Goal: Information Seeking & Learning: Check status

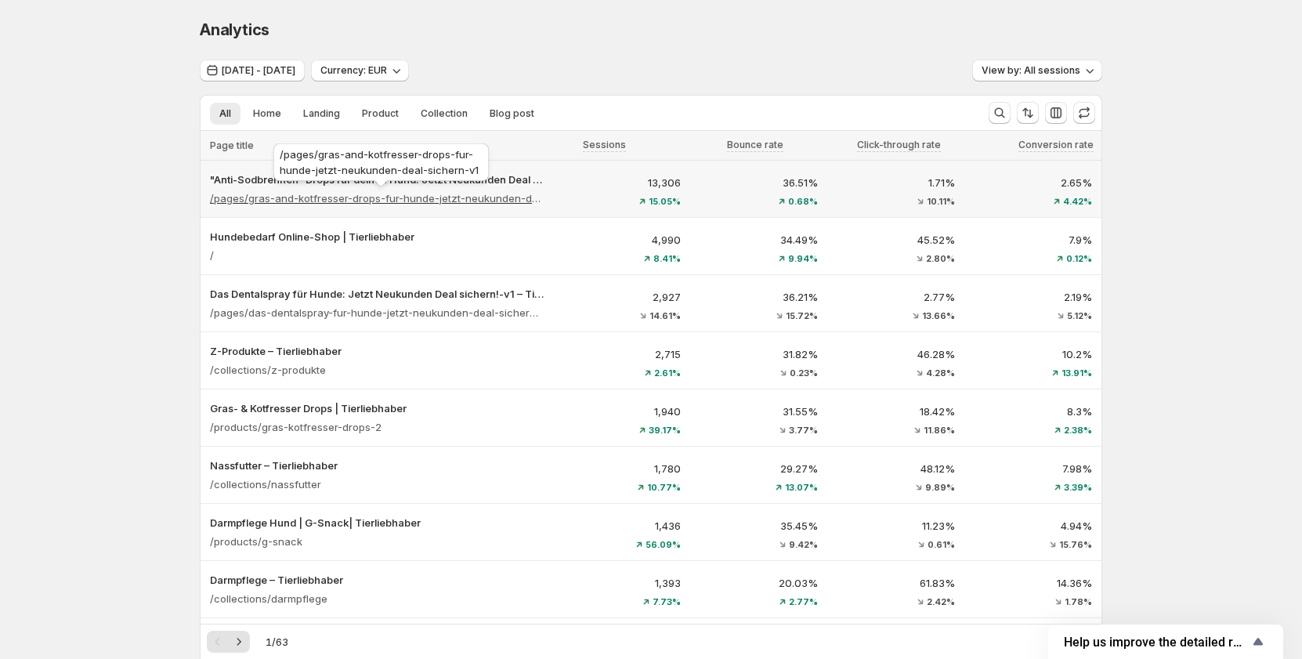
click at [458, 190] on p "/pages/gras-and-kotfresser-drops-fur-hunde-jetzt-neukunden-deal-sichern-v1" at bounding box center [377, 198] width 334 height 16
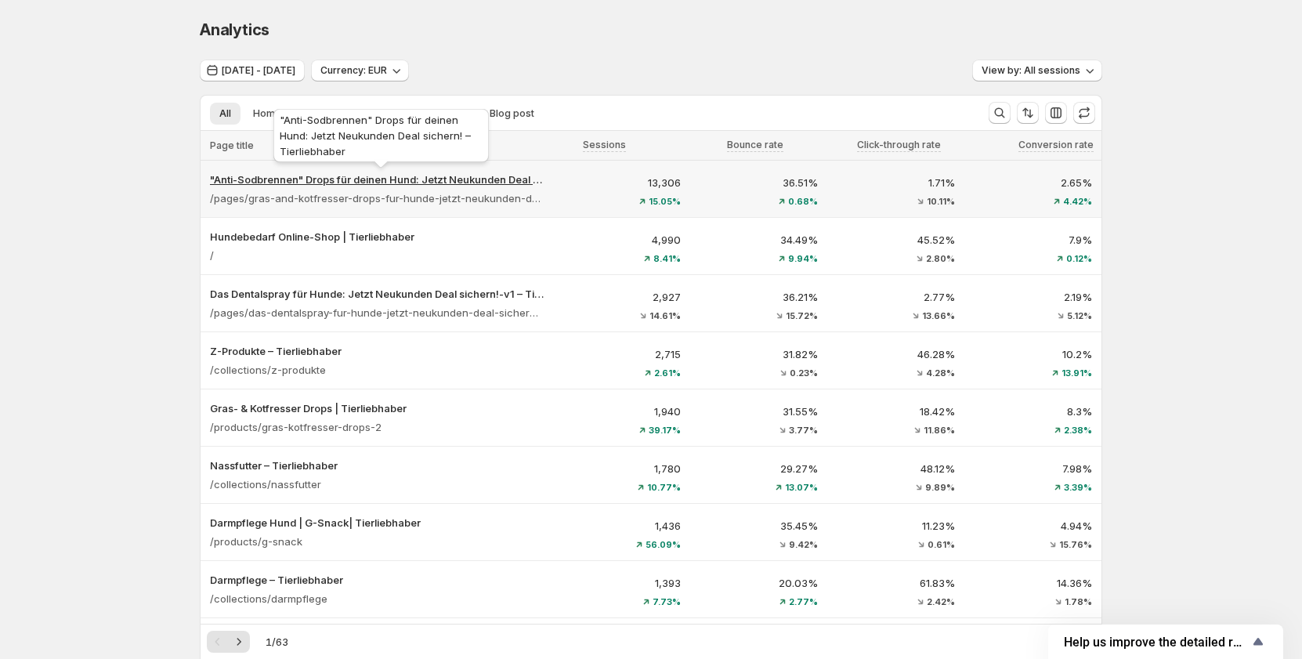
click at [512, 184] on p ""Anti-Sodbrennen" Drops für deinen Hund: Jetzt Neukunden Deal sichern! – Tierli…" at bounding box center [377, 180] width 334 height 16
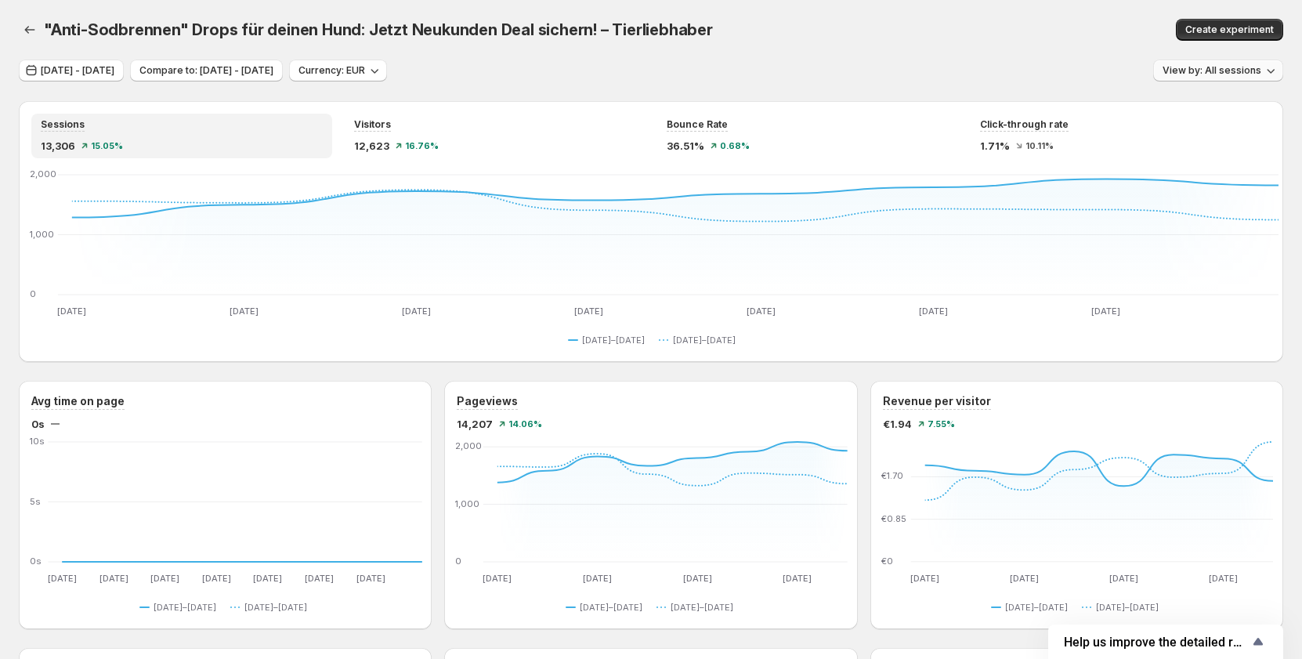
click at [1224, 60] on button "View by: All sessions" at bounding box center [1218, 71] width 130 height 22
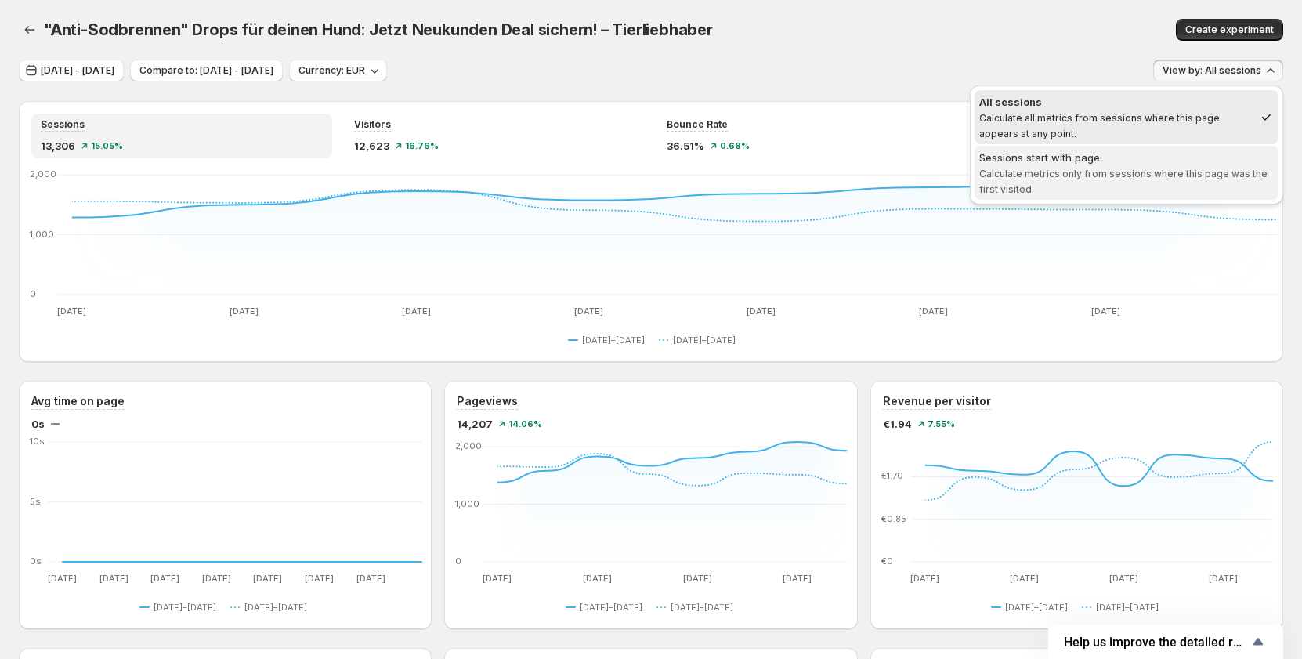
click at [1133, 171] on span "Calculate metrics only from sessions where this page was the first visited." at bounding box center [1123, 181] width 288 height 27
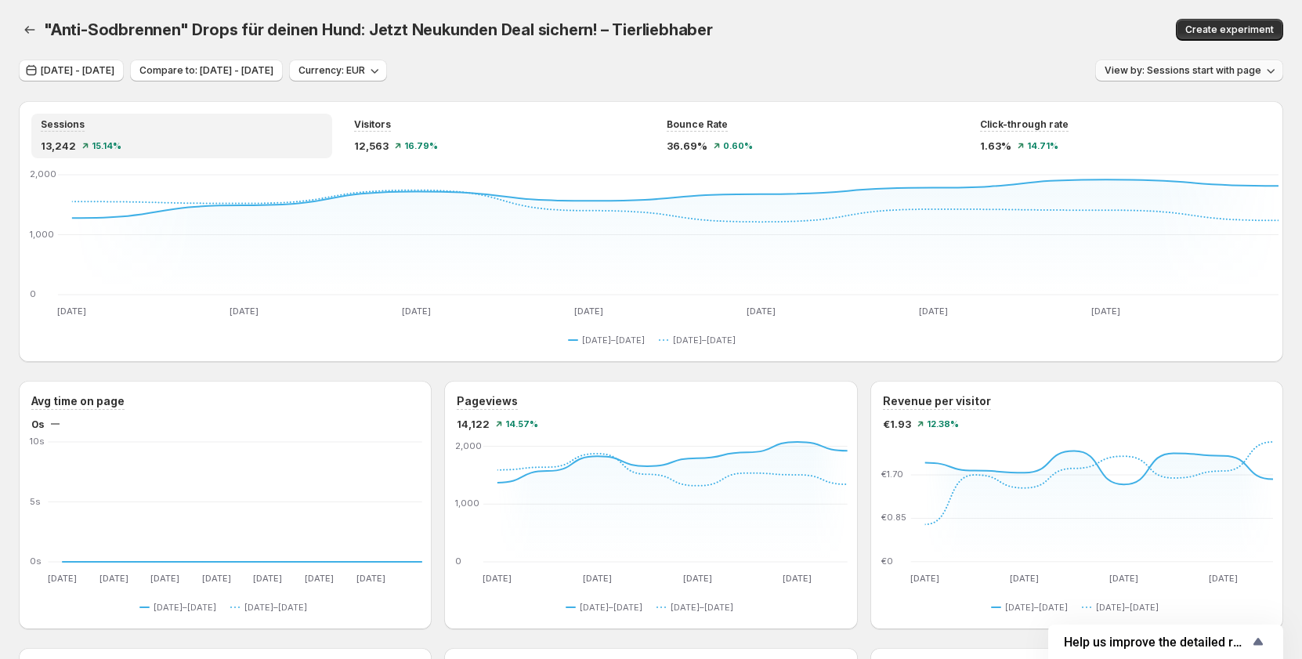
click at [1175, 80] on button "View by: Sessions start with page" at bounding box center [1189, 71] width 188 height 22
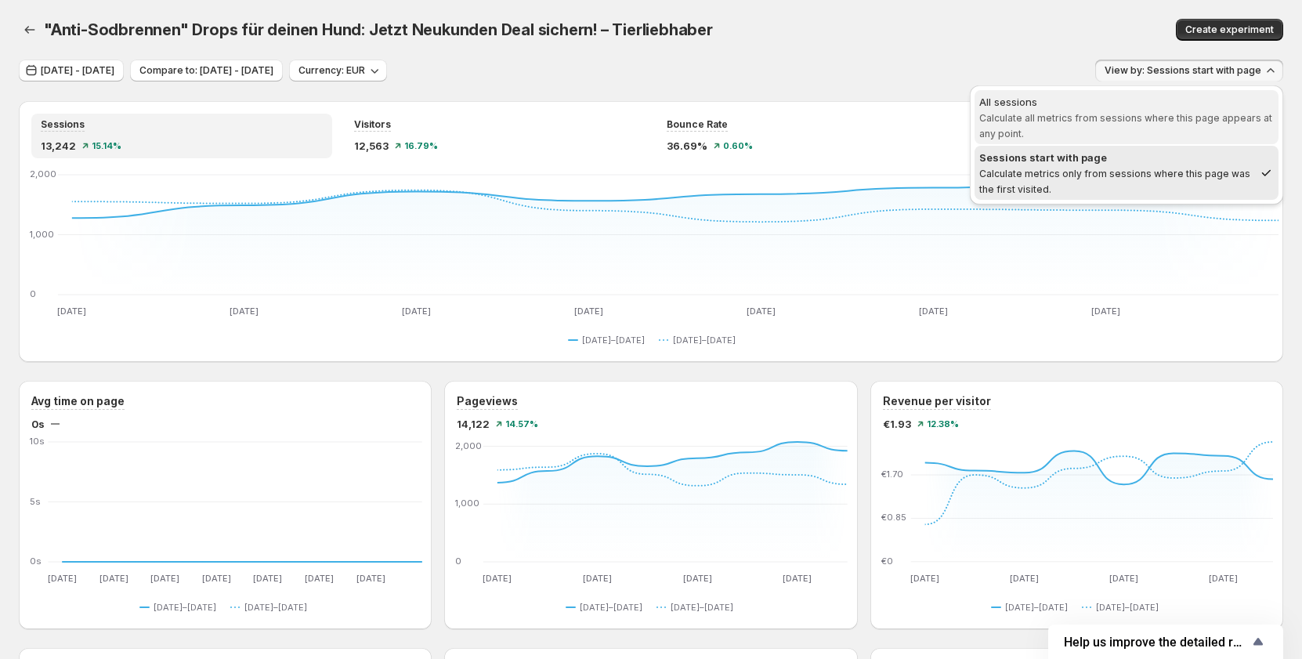
click at [1073, 110] on span "All sessions Calculate all metrics from sessions where this page appears at any…" at bounding box center [1126, 117] width 295 height 47
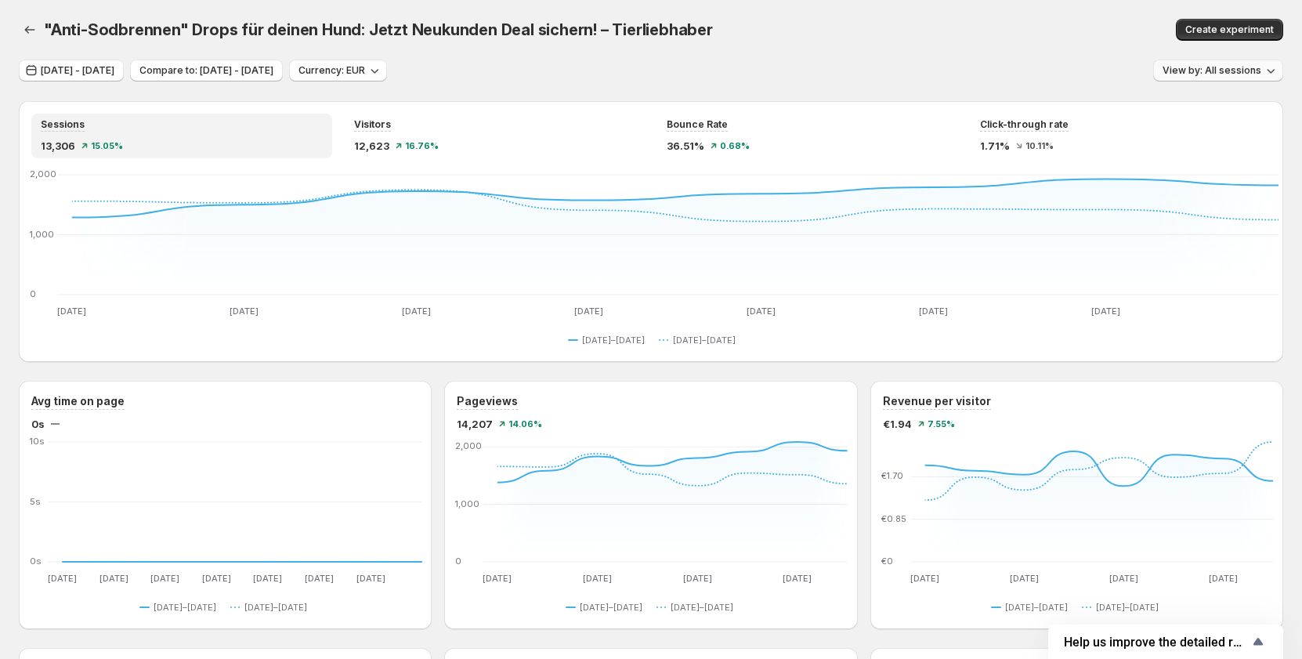
click at [1235, 63] on button "View by: All sessions" at bounding box center [1218, 71] width 130 height 22
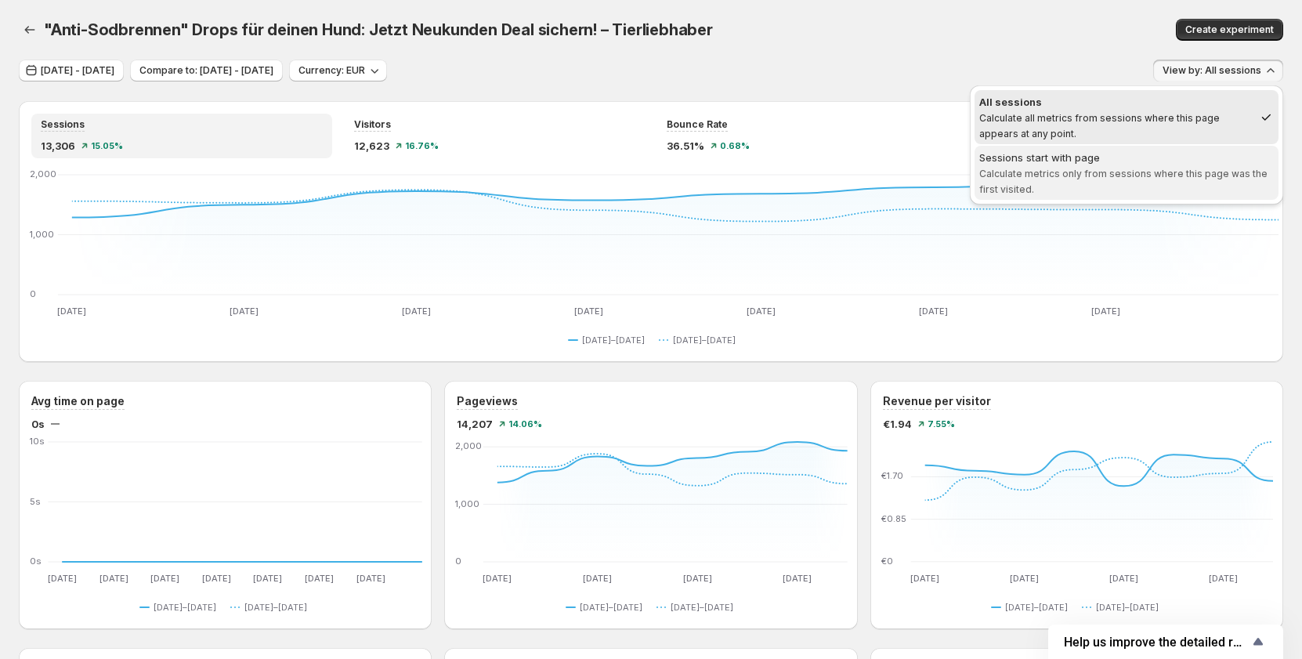
click at [1093, 178] on span "Calculate metrics only from sessions where this page was the first visited." at bounding box center [1123, 181] width 288 height 27
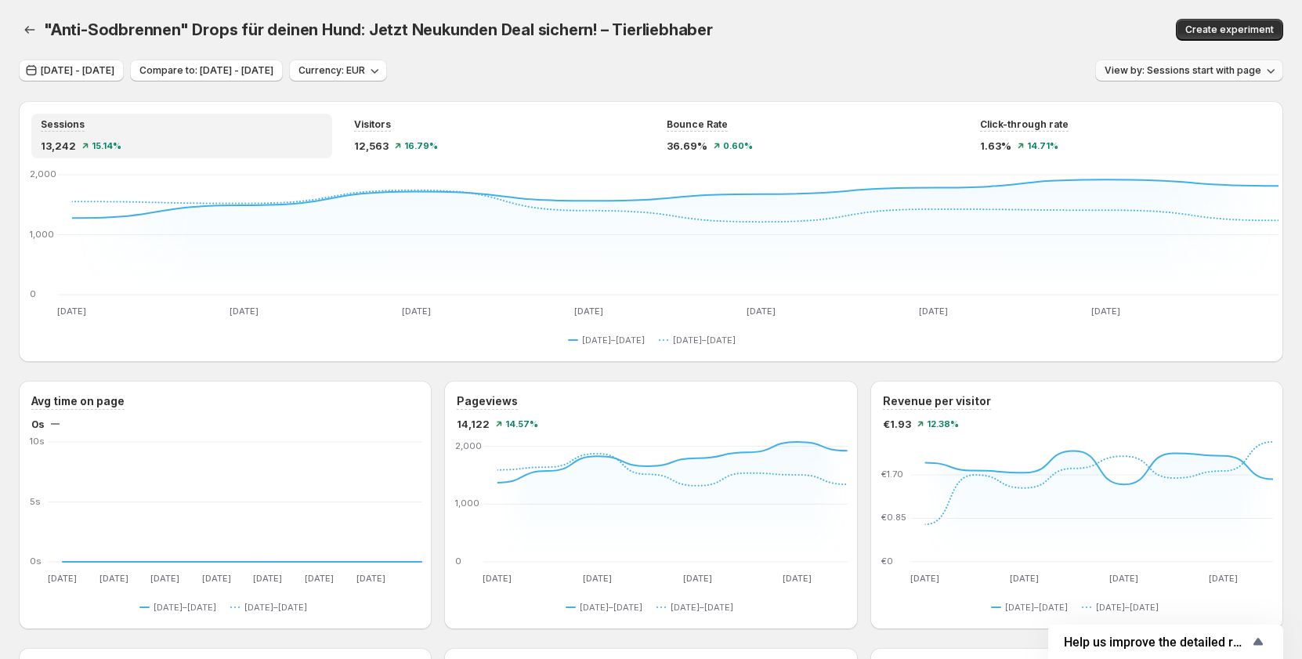
click at [1193, 64] on button "View by: Sessions start with page" at bounding box center [1189, 71] width 188 height 22
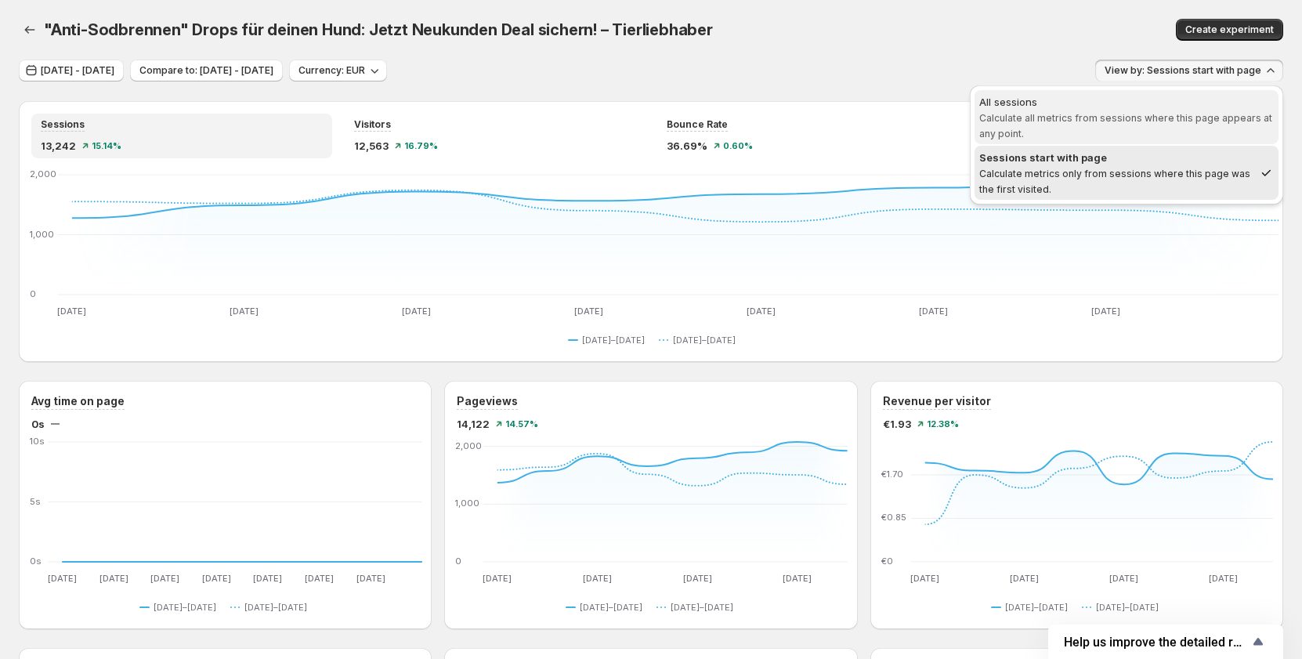
click at [1110, 118] on span "Calculate all metrics from sessions where this page appears at any point." at bounding box center [1125, 125] width 293 height 27
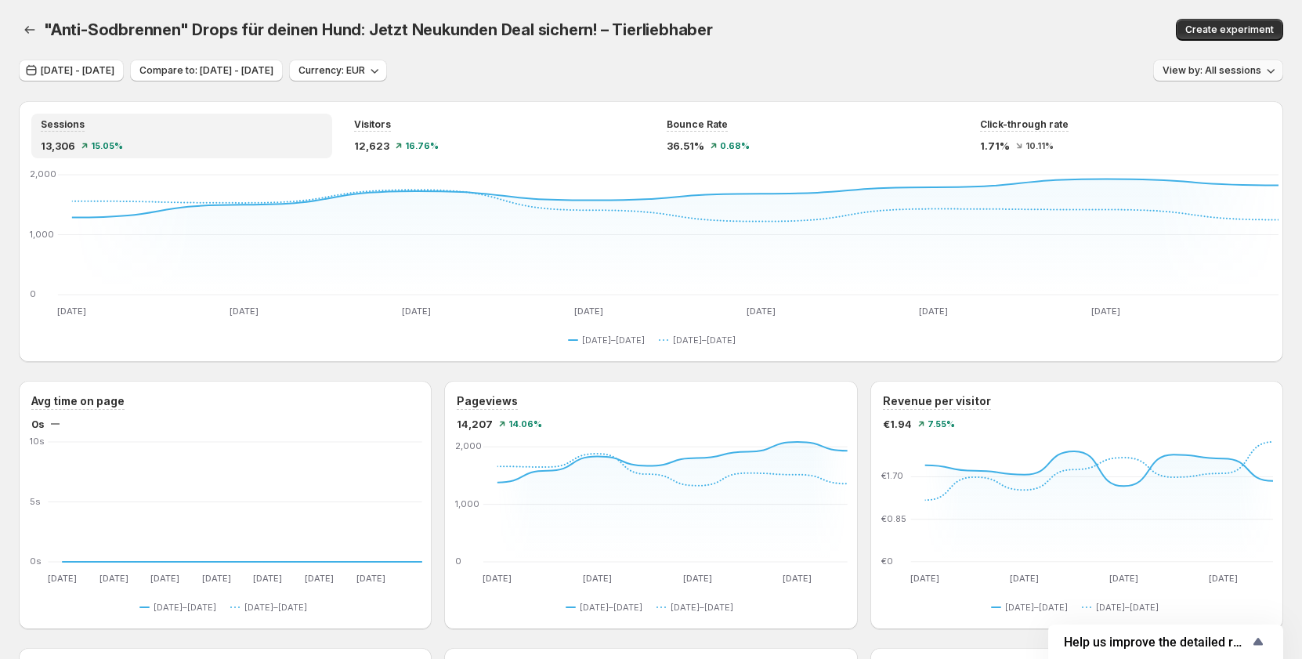
click at [1204, 73] on span "View by: All sessions" at bounding box center [1212, 70] width 99 height 13
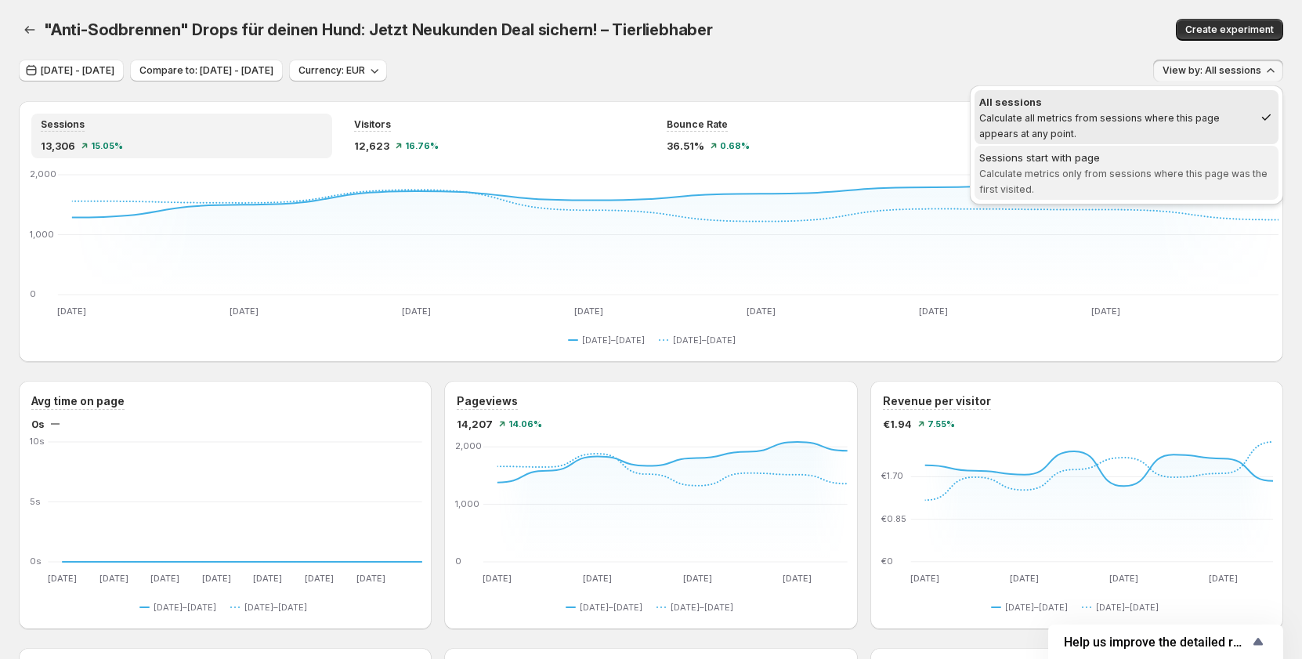
click at [1082, 186] on span "Sessions start with page Calculate metrics only from sessions where this page w…" at bounding box center [1126, 173] width 295 height 47
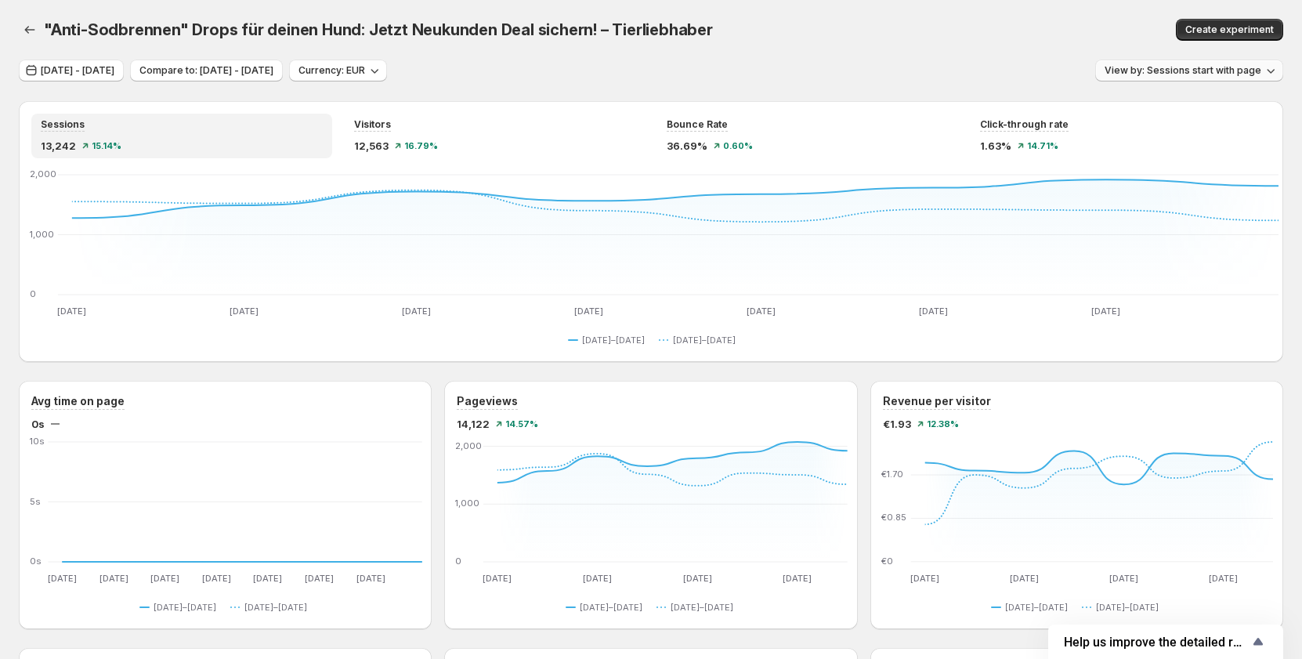
click at [1142, 67] on span "View by: Sessions start with page" at bounding box center [1183, 70] width 157 height 13
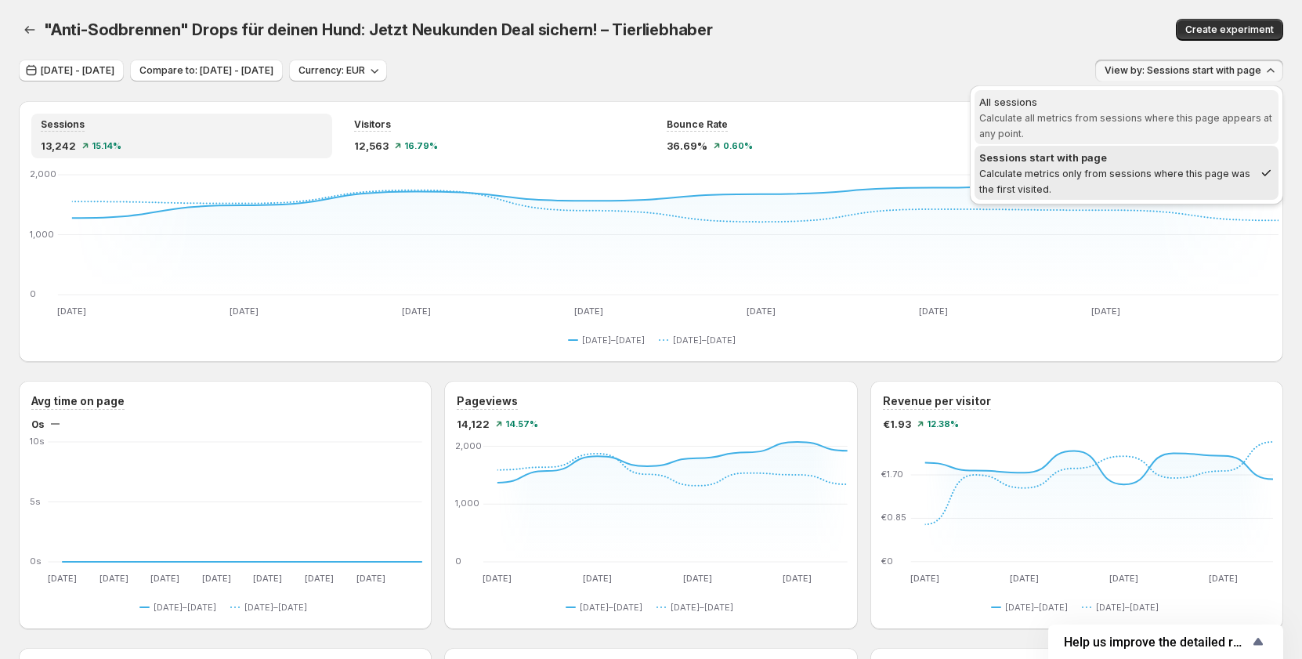
click at [1034, 109] on div "All sessions" at bounding box center [1126, 102] width 295 height 16
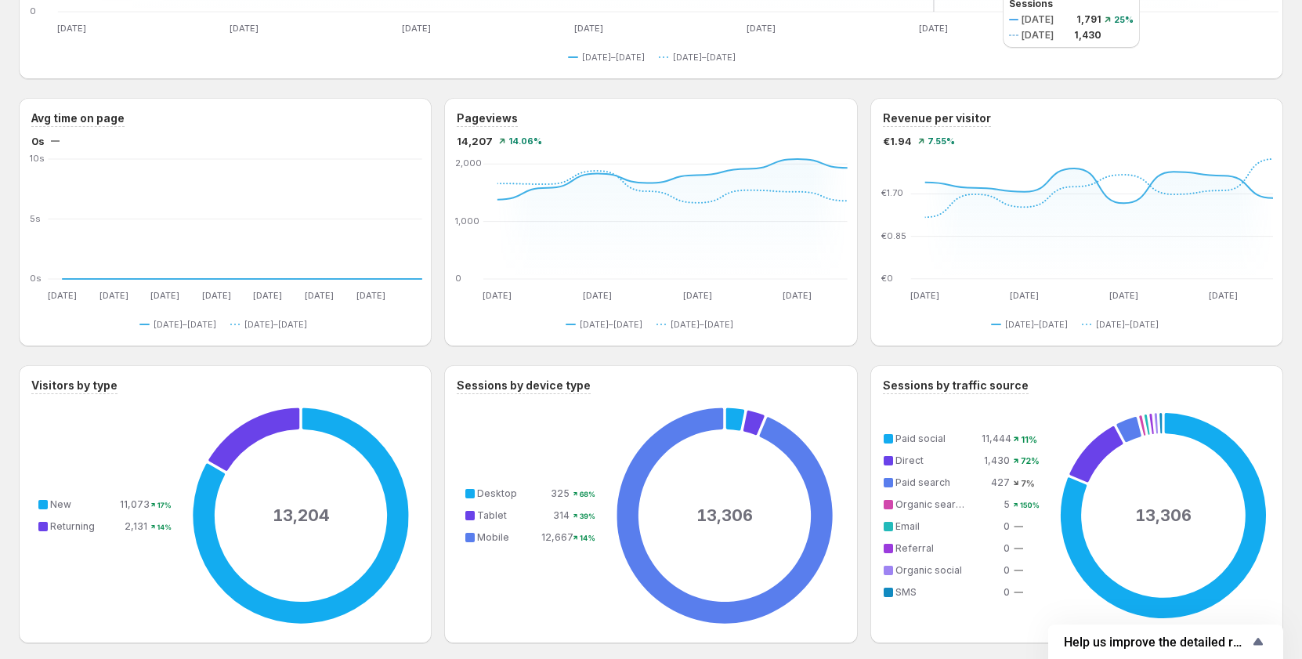
scroll to position [37, 0]
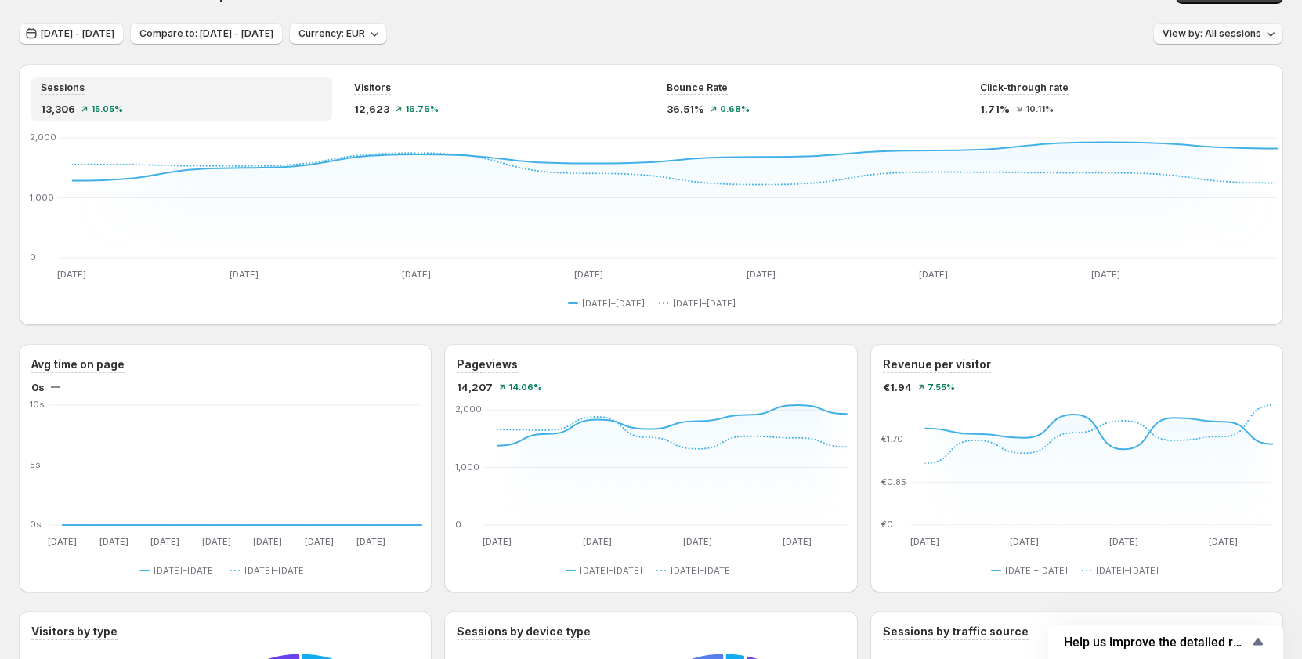
click at [1229, 39] on span "View by: All sessions" at bounding box center [1212, 33] width 99 height 13
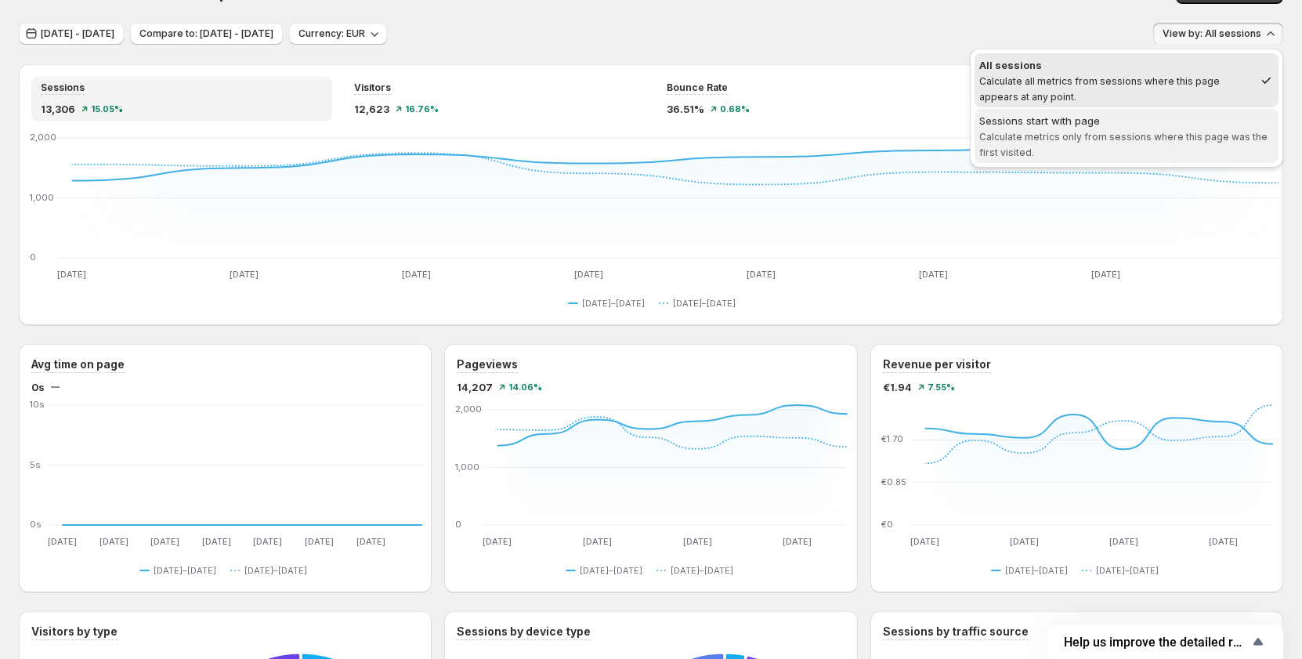
click at [1115, 135] on span "Calculate metrics only from sessions where this page was the first visited." at bounding box center [1123, 144] width 288 height 27
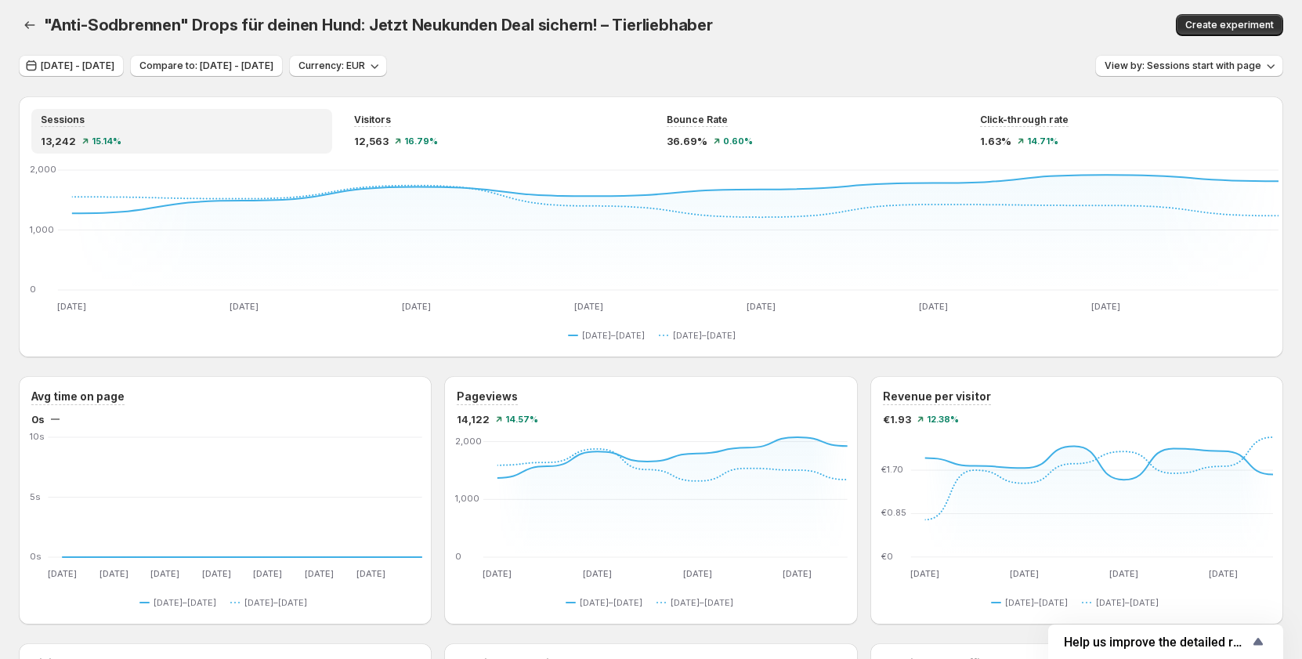
scroll to position [0, 0]
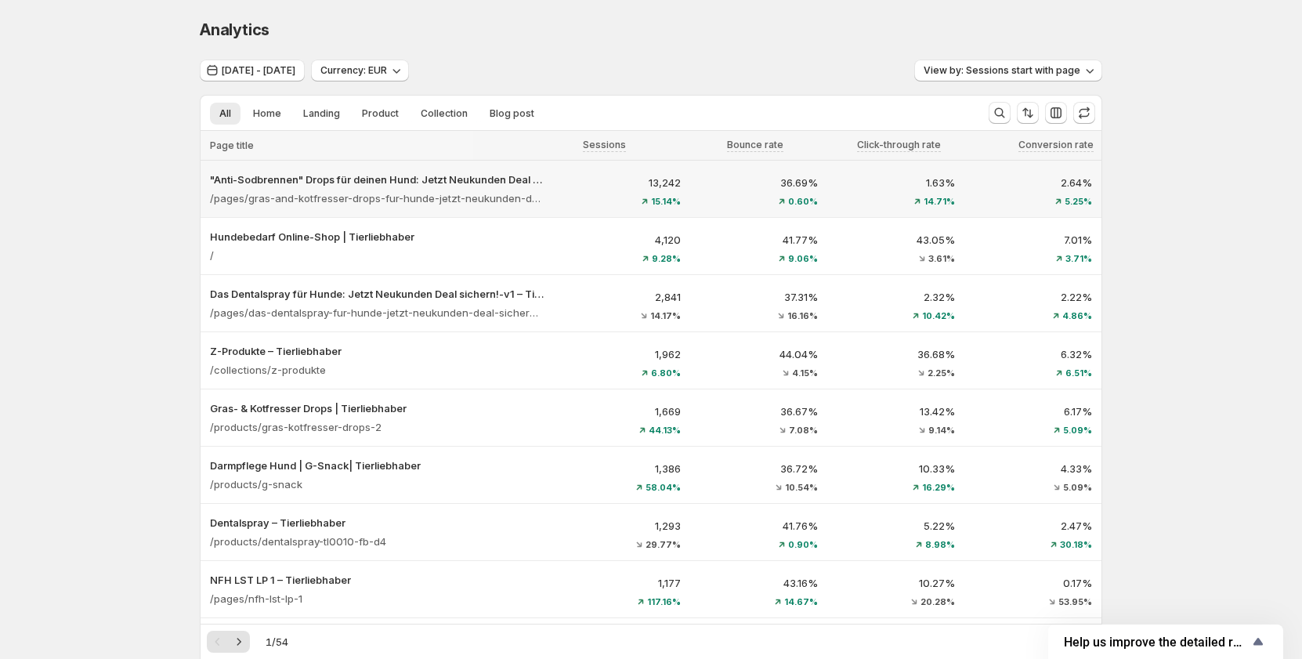
click at [580, 194] on div "13,242 15.14%" at bounding box center [622, 190] width 118 height 31
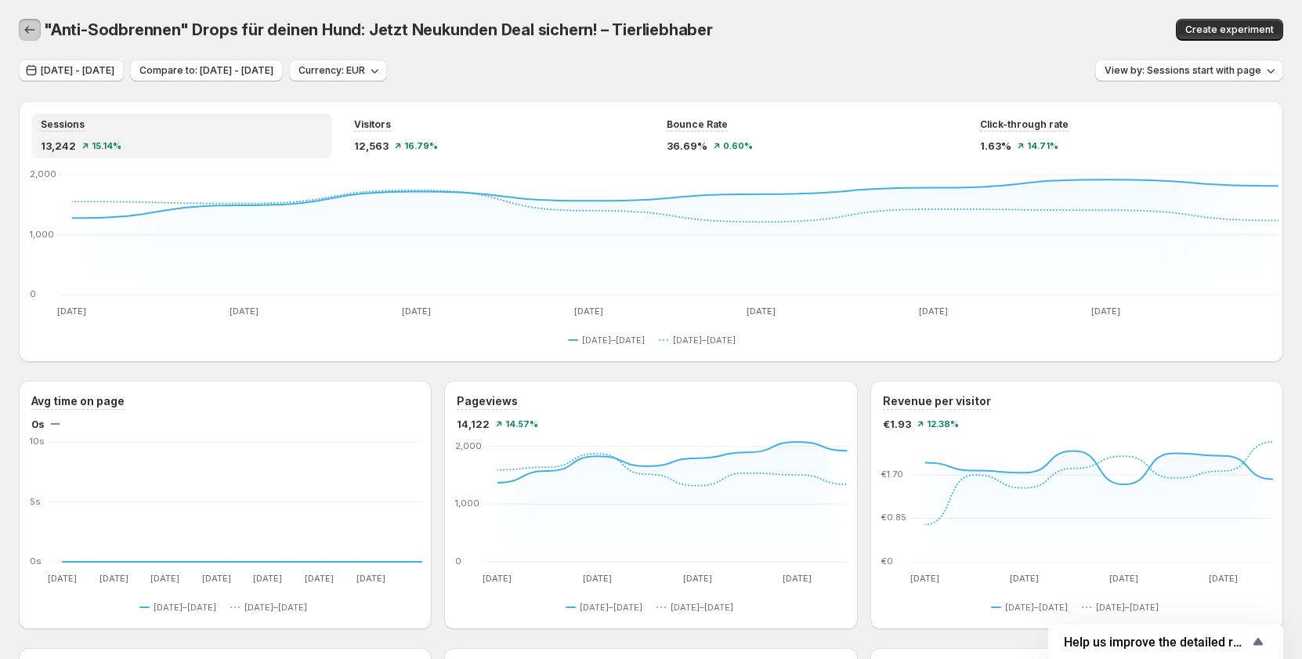
click at [30, 25] on icon "button" at bounding box center [30, 30] width 16 height 16
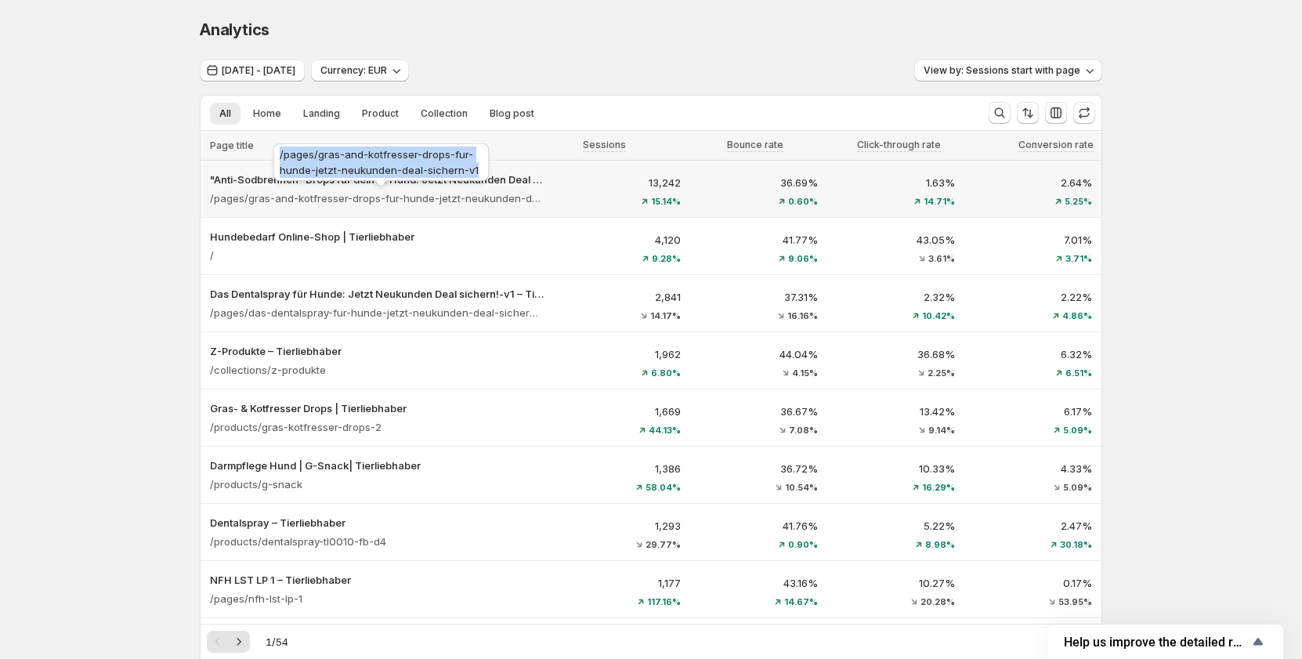
copy span "/pages/gras-and-kotfresser-drops-fur-hunde-jetzt-neukunden-deal-sichern-v1"
drag, startPoint x: 476, startPoint y: 172, endPoint x: 280, endPoint y: 157, distance: 196.5
click at [280, 157] on div "/pages/gras-and-kotfresser-drops-fur-hunde-jetzt-neukunden-deal-sichern-v1" at bounding box center [381, 165] width 222 height 50
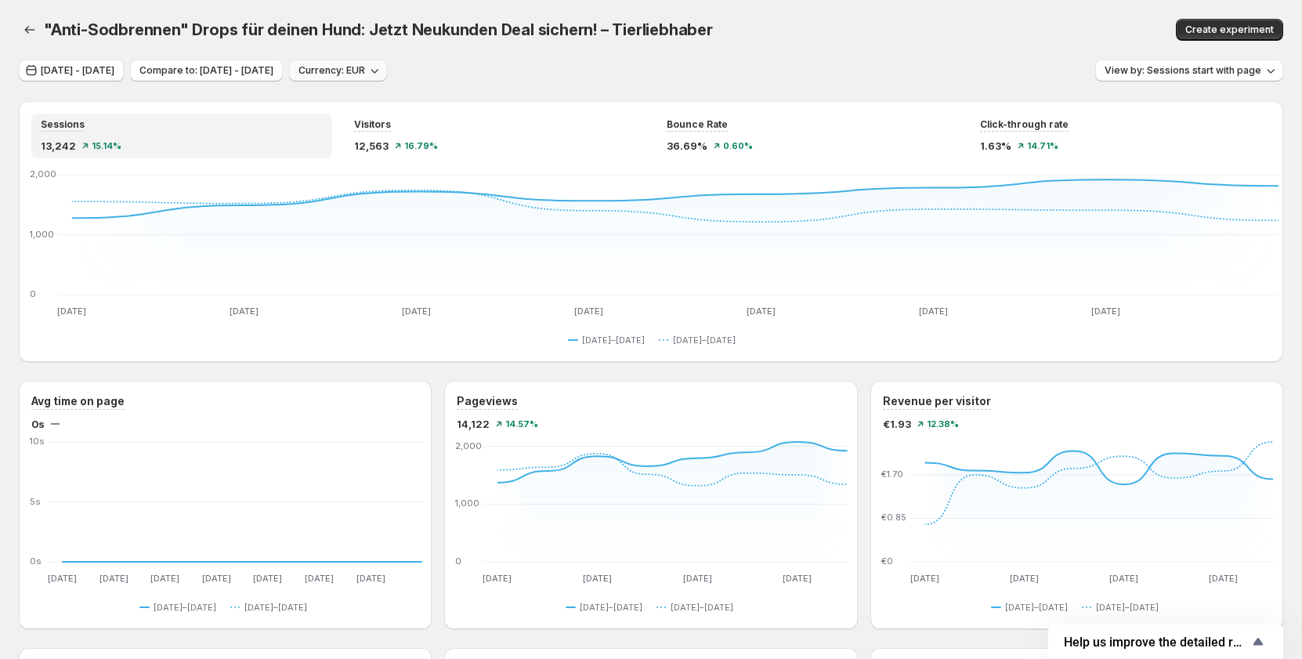
click at [365, 75] on span "Currency: EUR" at bounding box center [332, 70] width 67 height 13
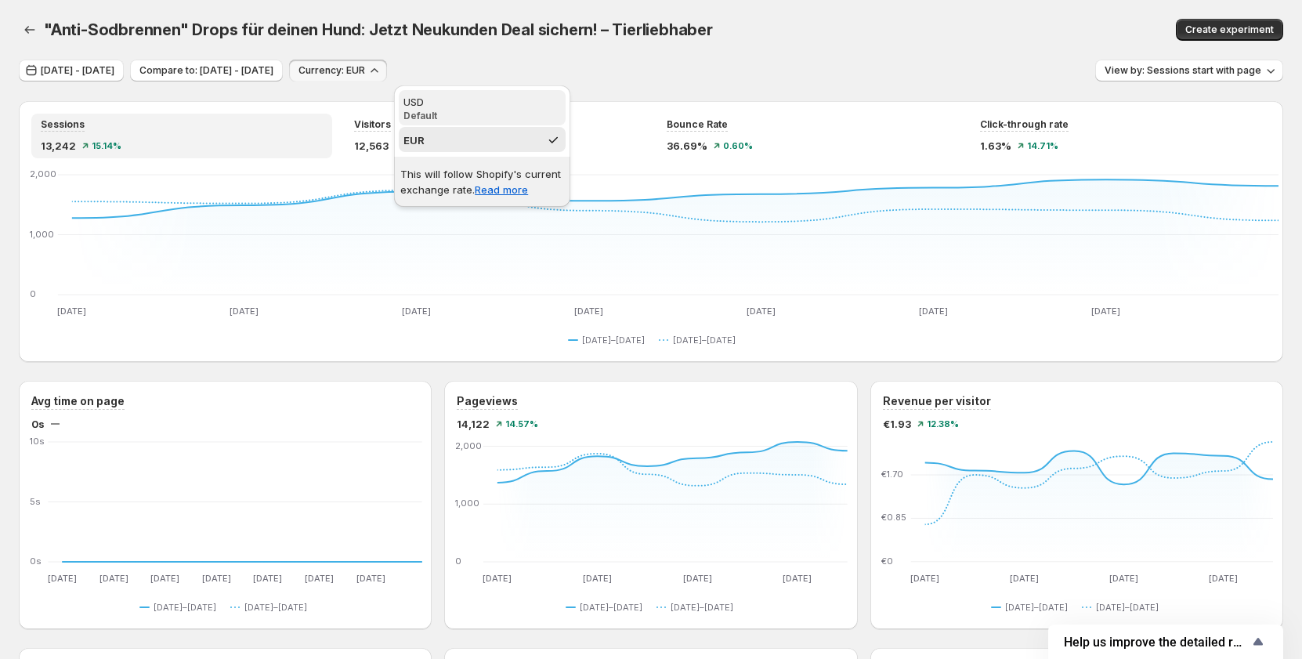
click at [461, 116] on p "Default" at bounding box center [482, 116] width 157 height 13
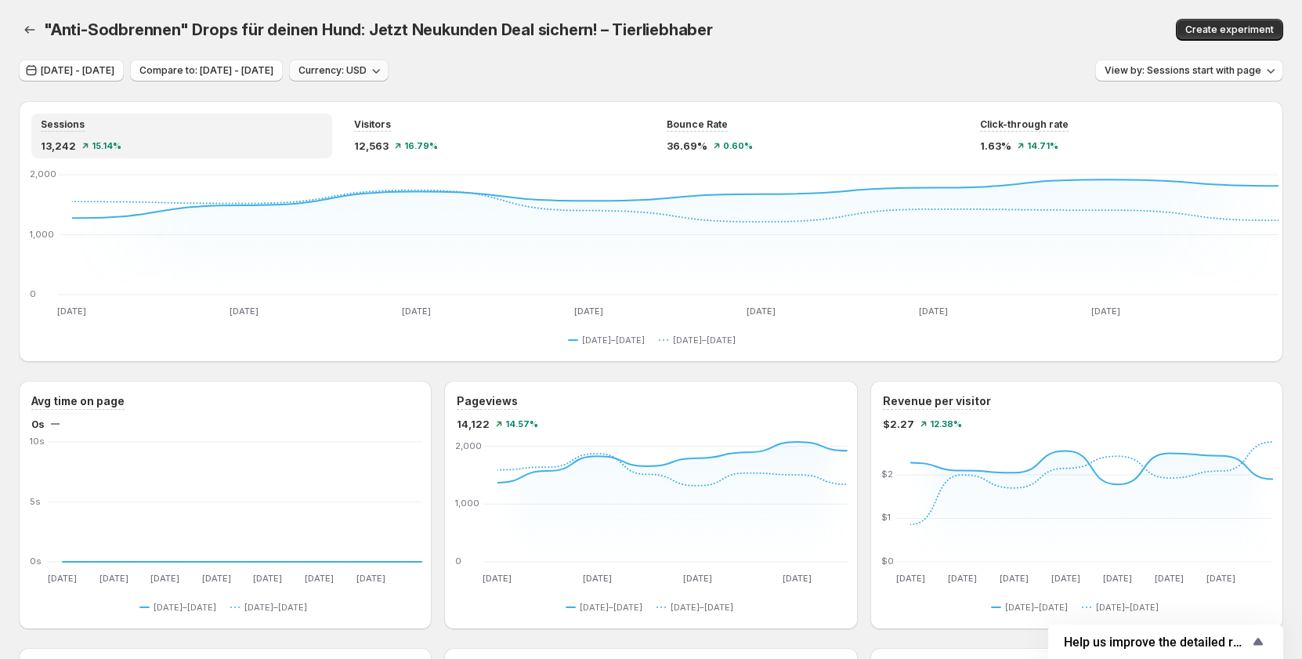
click at [389, 64] on button "Currency: USD" at bounding box center [339, 71] width 100 height 22
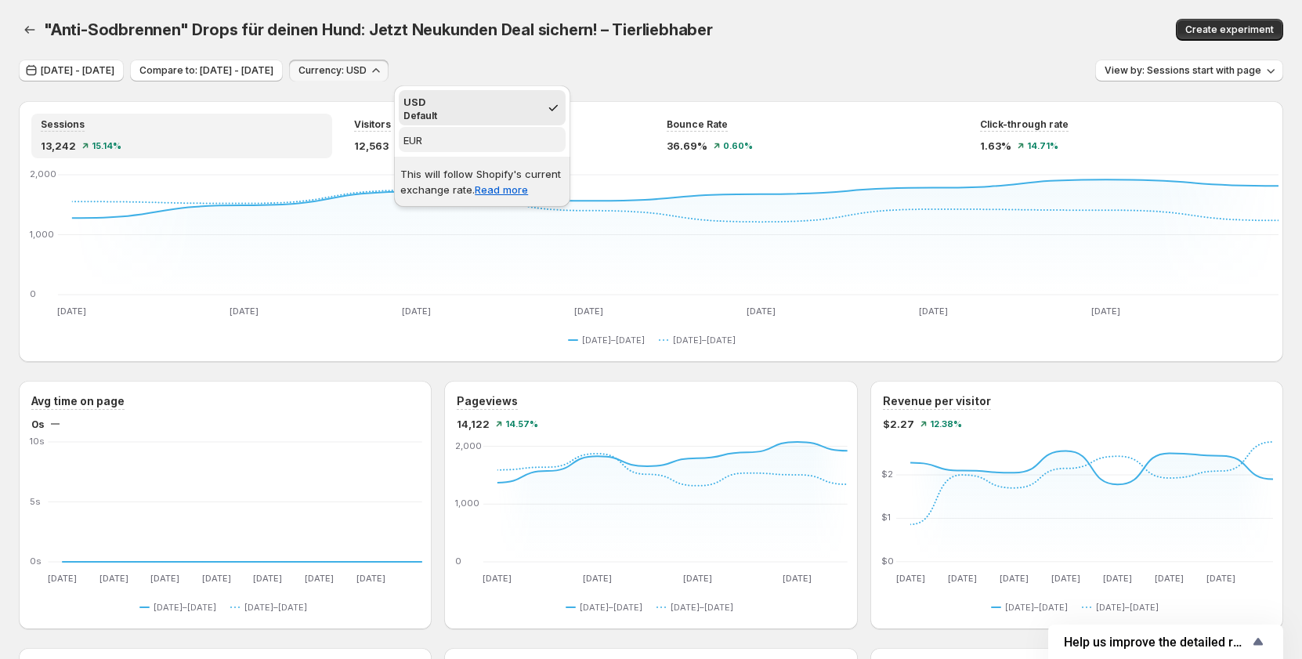
click at [447, 146] on span "EUR" at bounding box center [482, 140] width 157 height 16
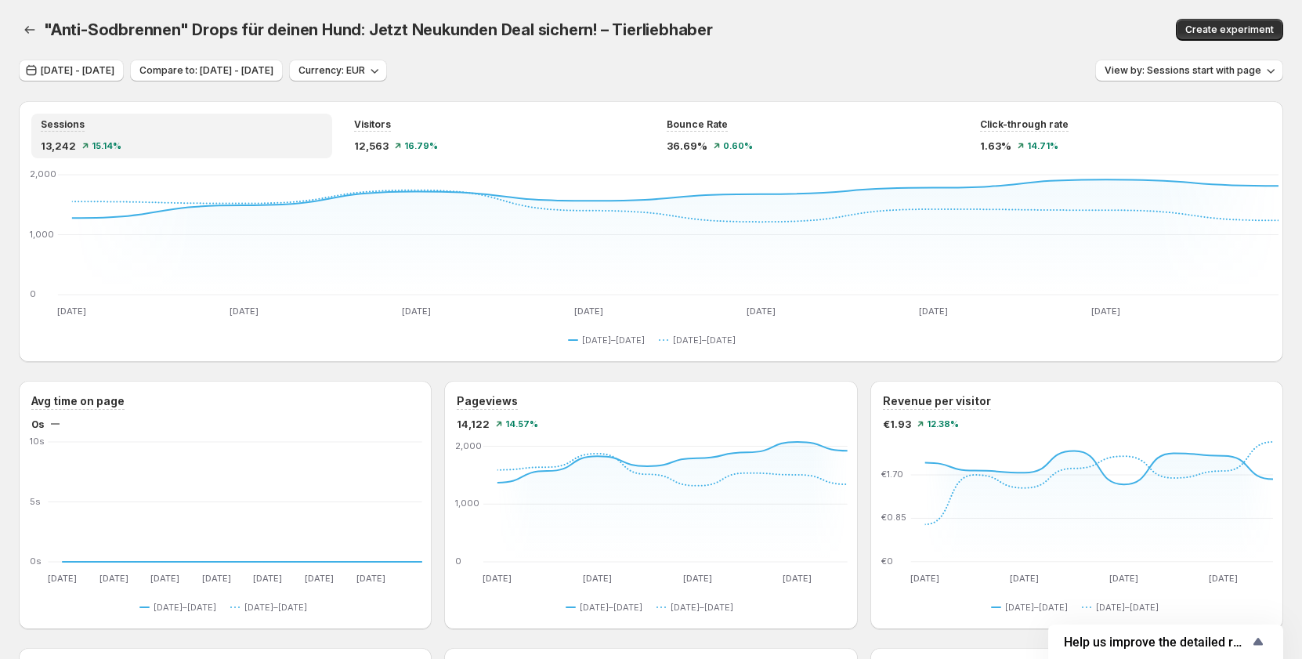
click at [703, 58] on div ""Anti-Sodbrennen" Drops für deinen Hund: Jetzt Neukunden Deal sichern! – Tierli…" at bounding box center [651, 30] width 1265 height 60
click at [365, 68] on span "Currency: EUR" at bounding box center [332, 70] width 67 height 13
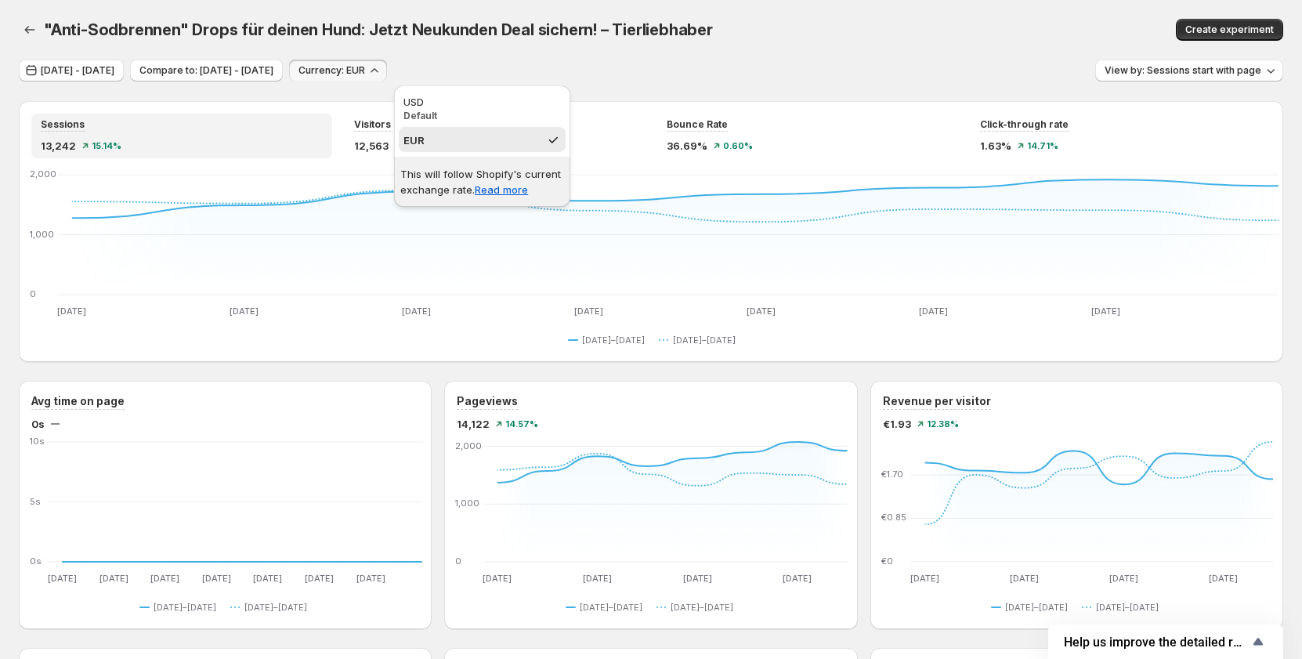
click at [454, 107] on div "USD" at bounding box center [482, 102] width 157 height 16
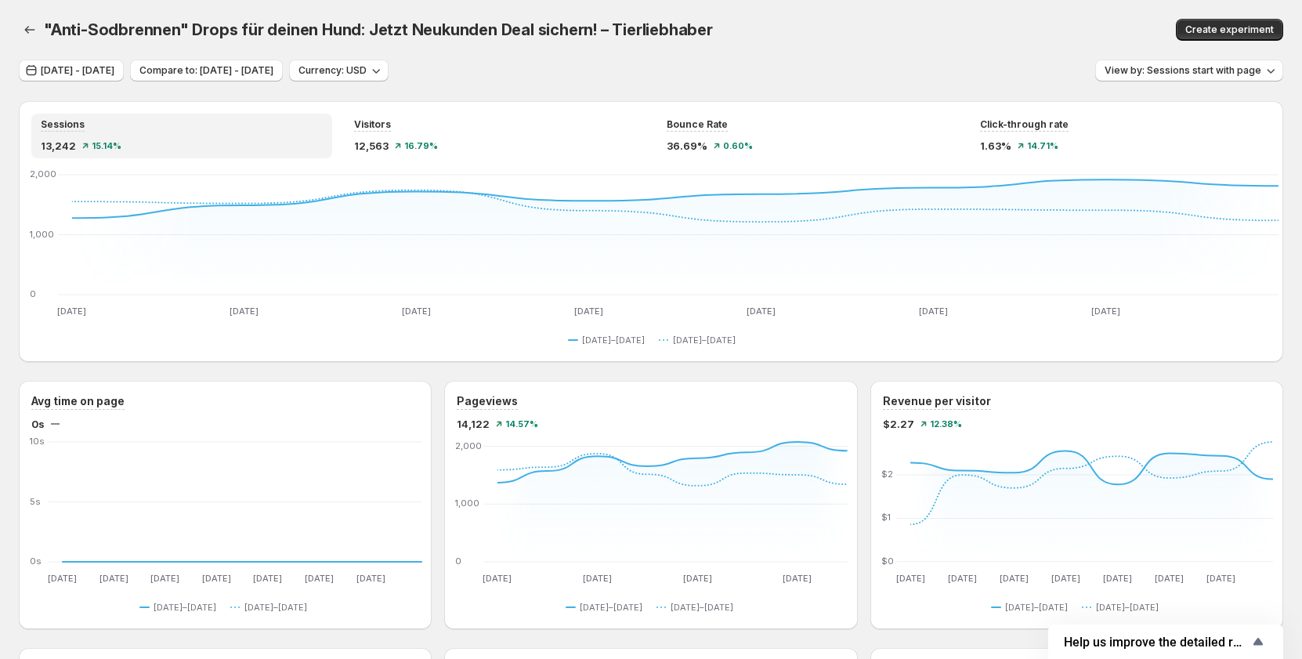
click at [716, 63] on div "[DATE] - [DATE] Compare to: [DATE] - [DATE] Currency: USD View by: Sessions sta…" at bounding box center [651, 71] width 1265 height 23
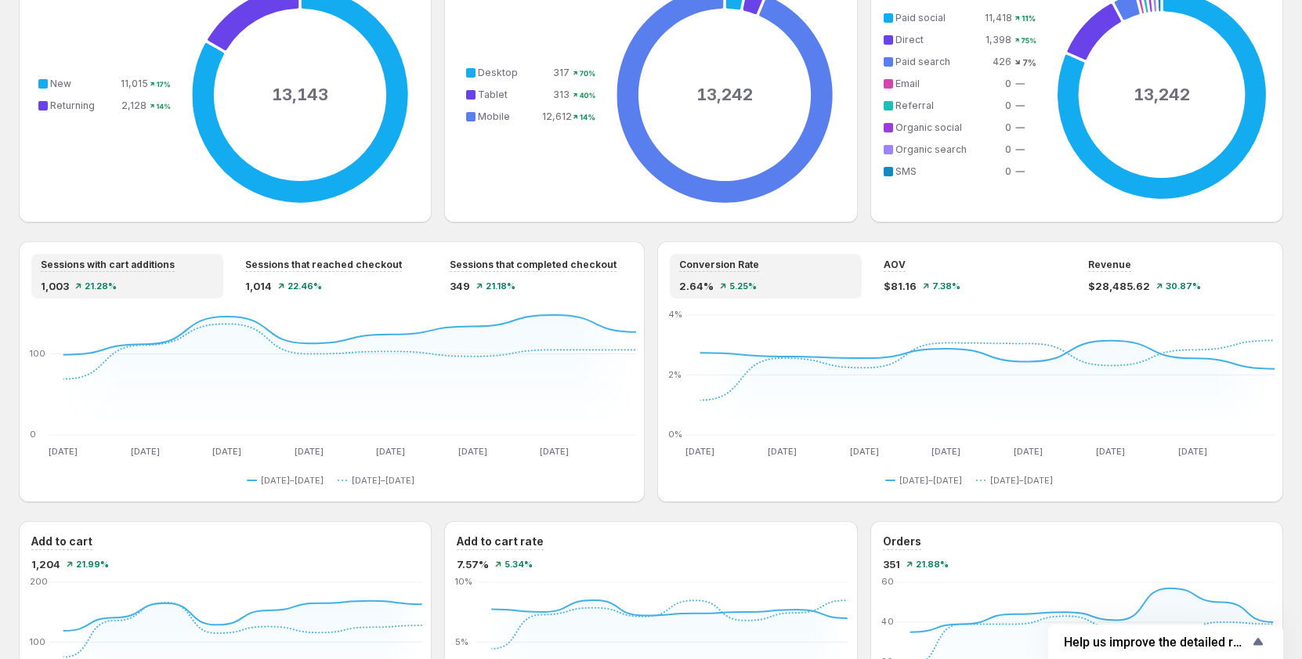
scroll to position [705, 0]
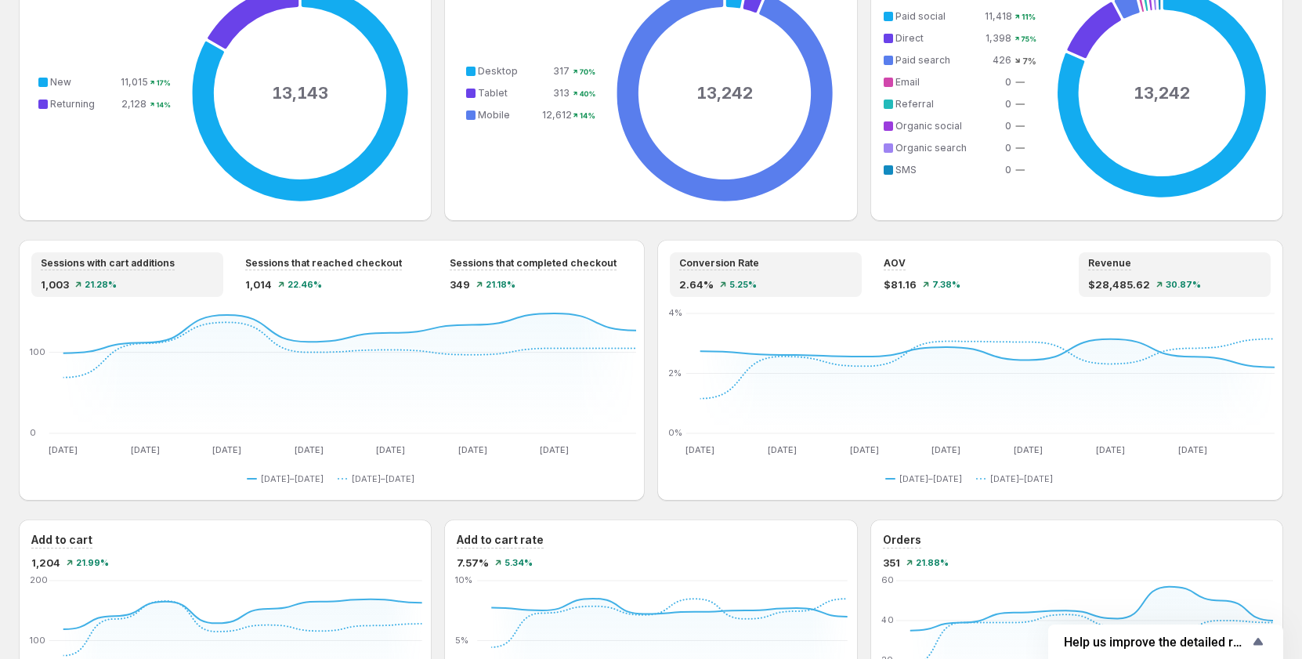
click at [1101, 278] on span "$28,485.62" at bounding box center [1119, 285] width 62 height 16
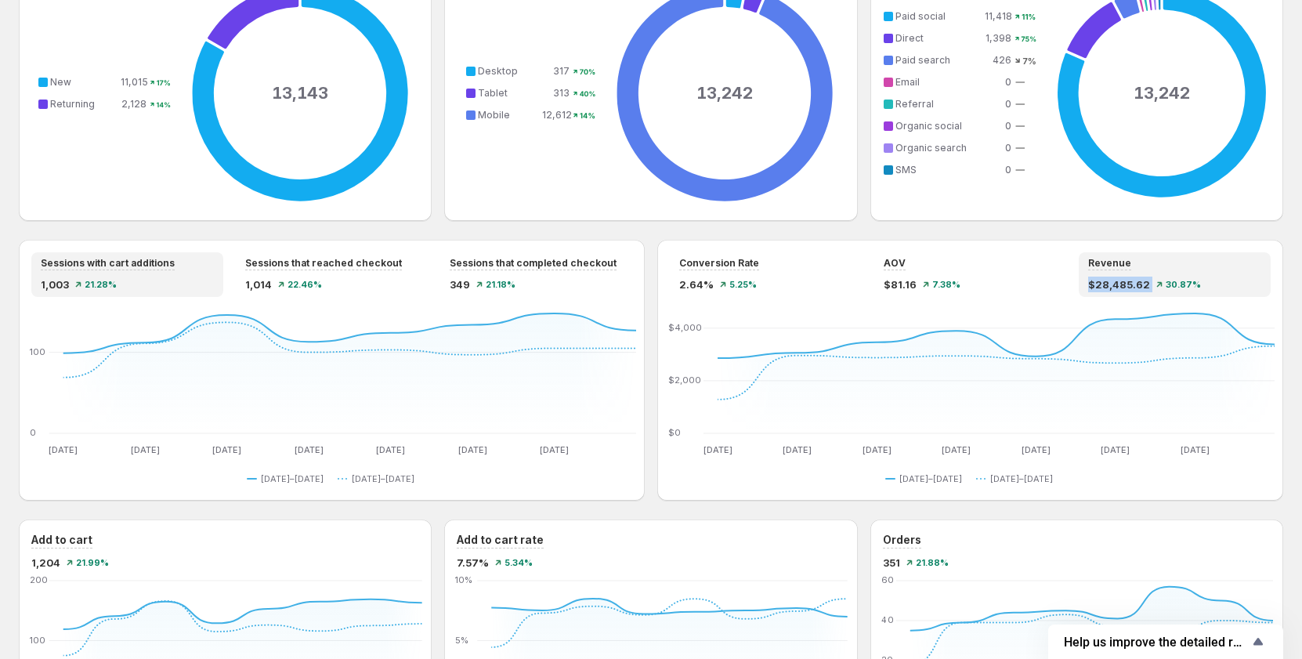
drag, startPoint x: 1091, startPoint y: 277, endPoint x: 1157, endPoint y: 282, distance: 66.0
click at [1157, 282] on div "Revenue $28,485.62 30.87%" at bounding box center [1175, 274] width 192 height 45
copy div "$28,485.62"
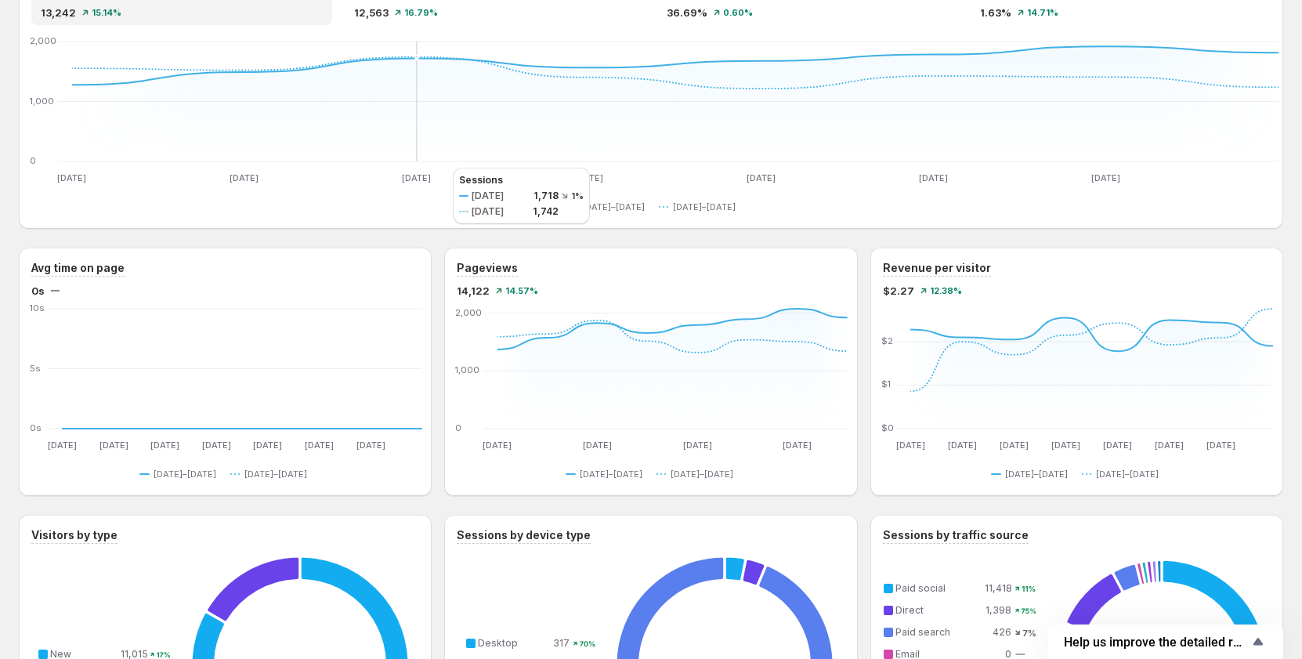
scroll to position [0, 0]
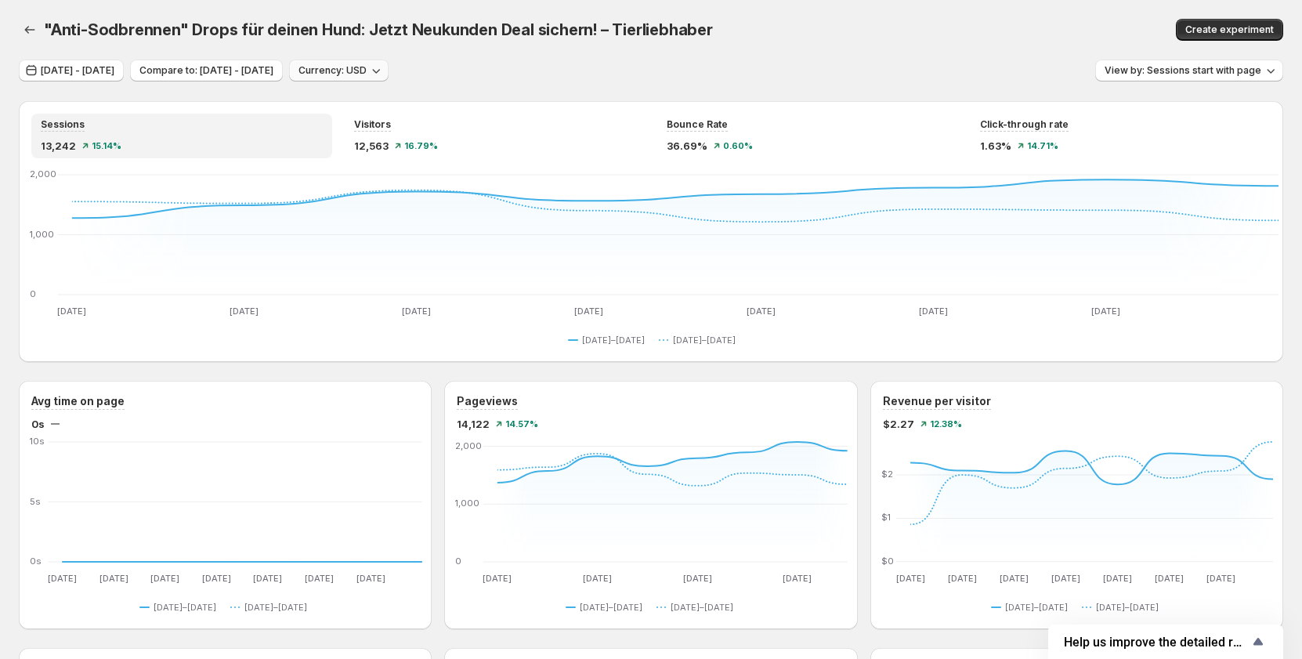
click at [367, 67] on span "Currency: USD" at bounding box center [333, 70] width 68 height 13
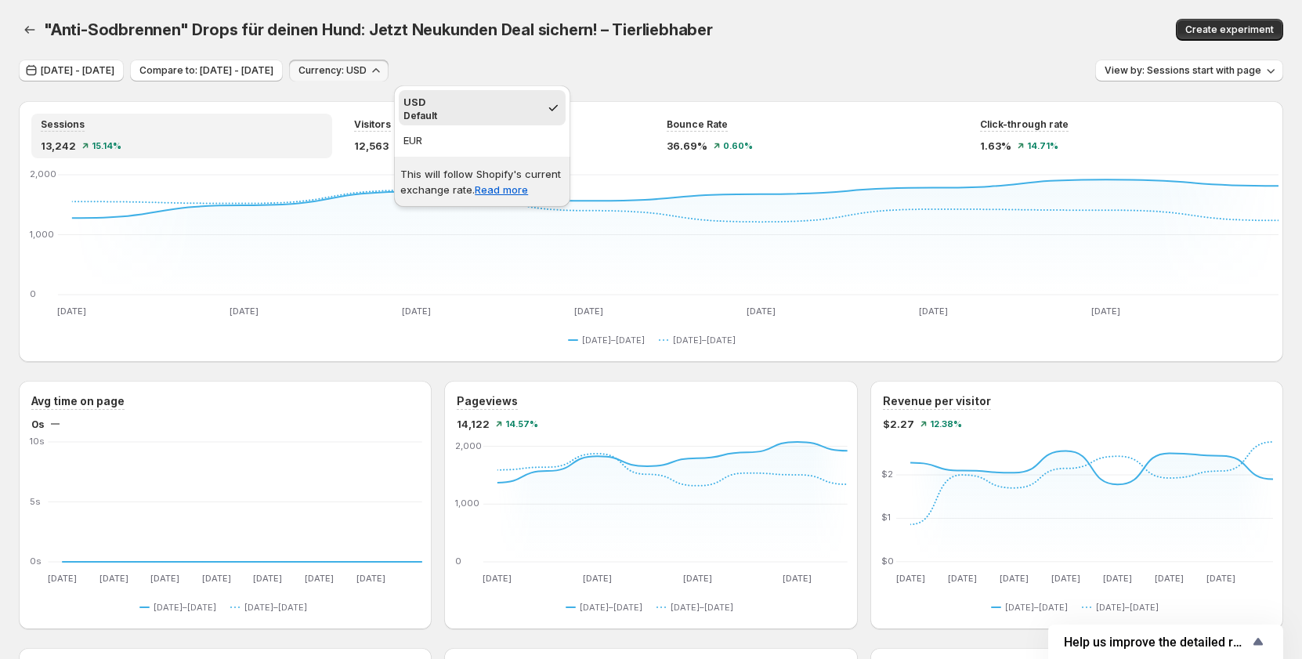
drag, startPoint x: 446, startPoint y: 143, endPoint x: 456, endPoint y: 139, distance: 10.9
click at [447, 143] on span "EUR" at bounding box center [482, 140] width 157 height 16
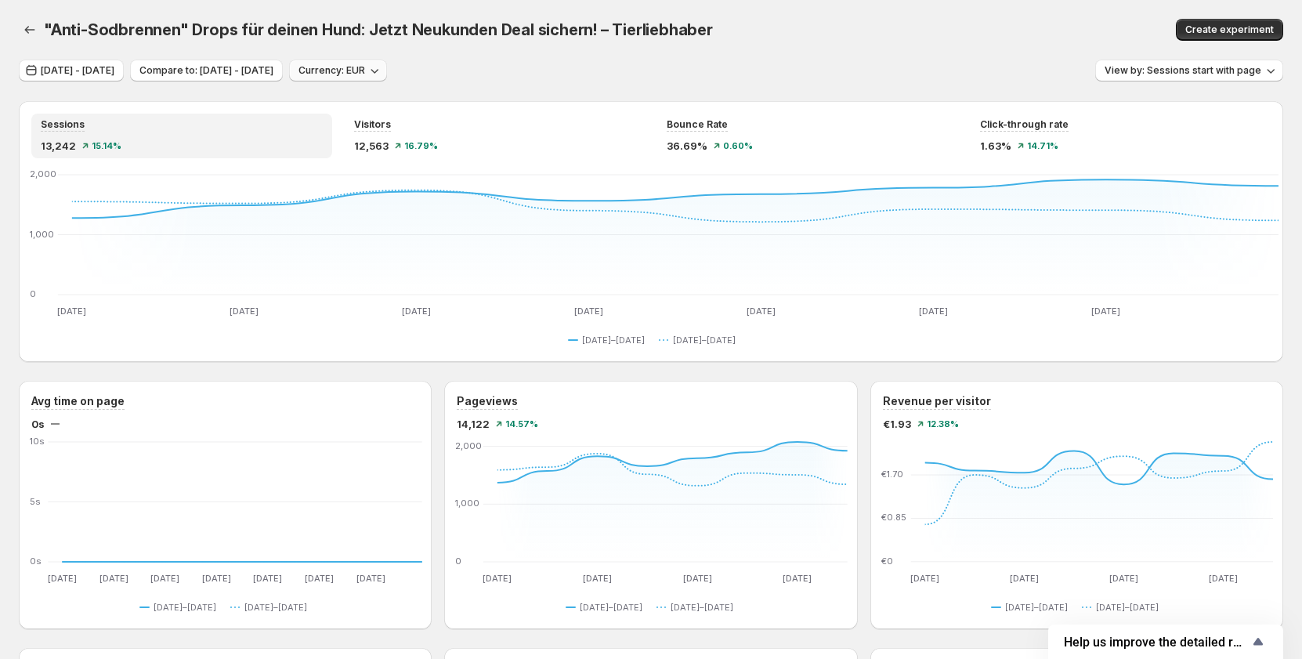
click at [365, 74] on span "Currency: EUR" at bounding box center [332, 70] width 67 height 13
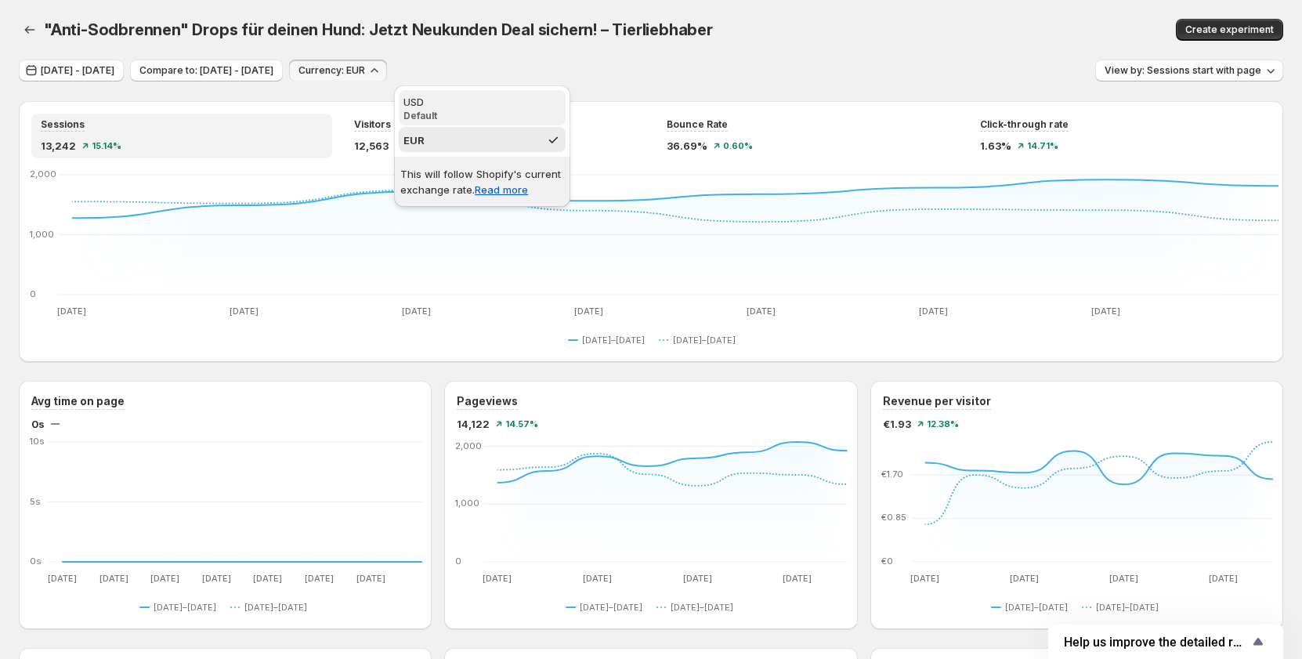
click at [469, 110] on p "Default" at bounding box center [482, 116] width 157 height 13
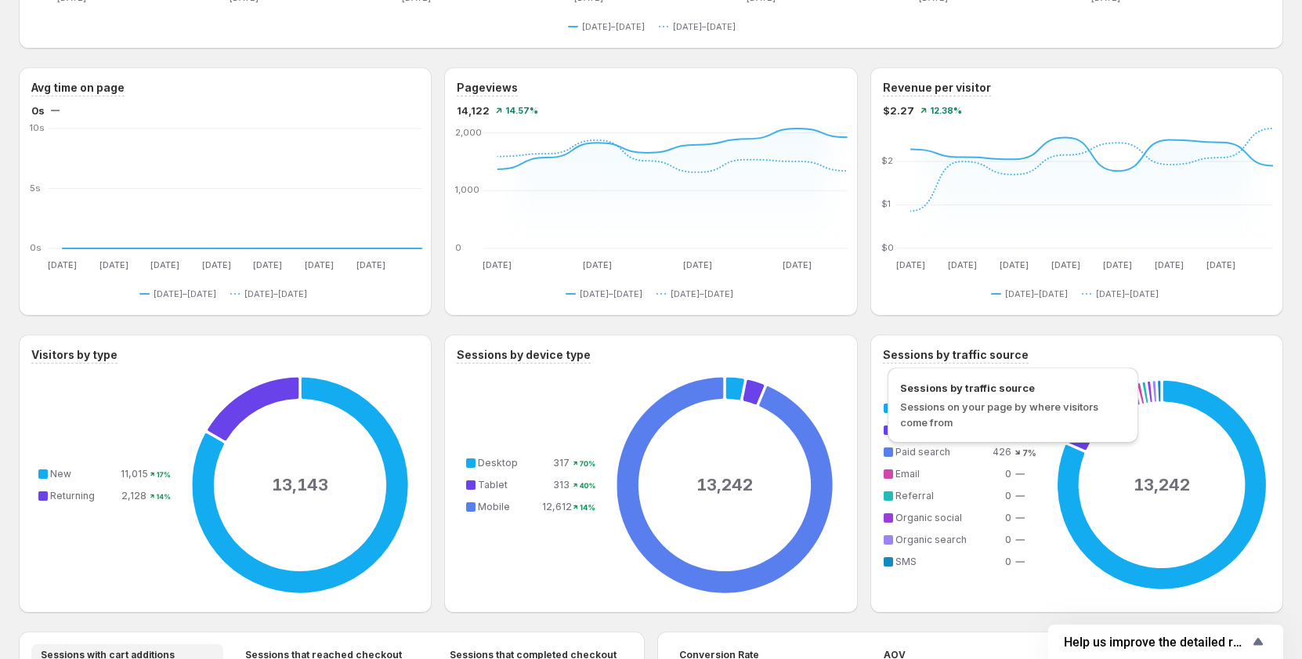
scroll to position [627, 0]
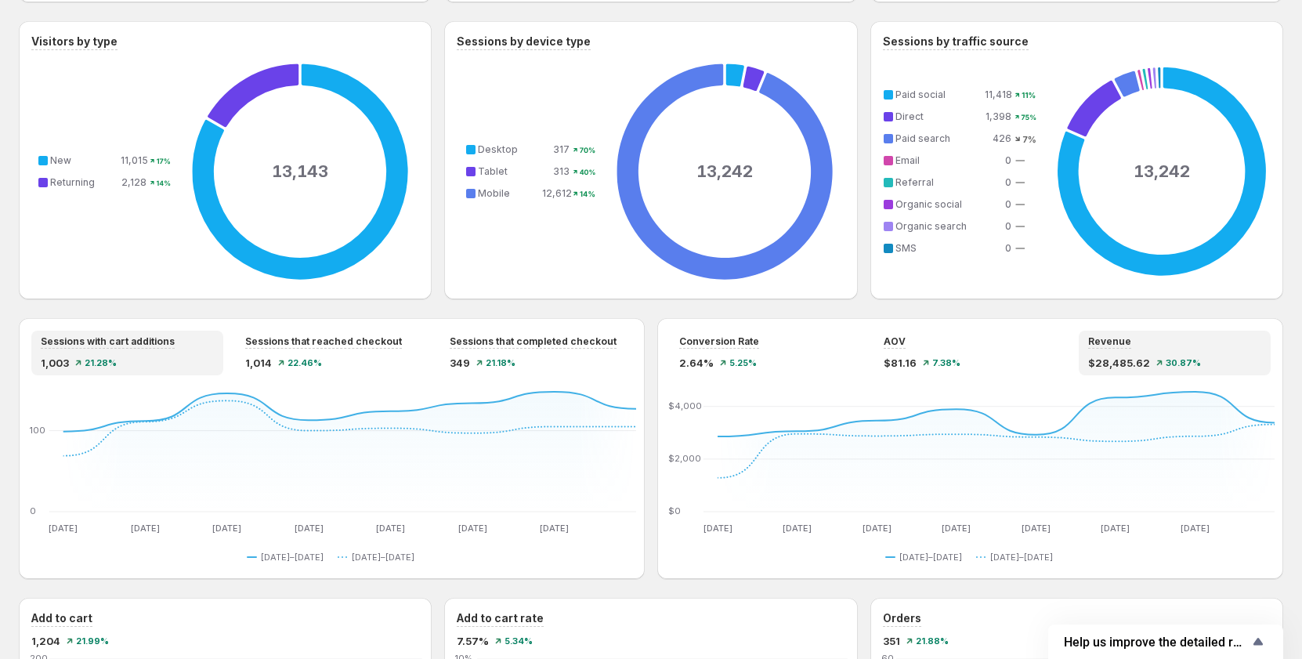
click at [1078, 382] on div "Conversion Rate 2.64% 5.25% AOV $81.16 7.38% Revenue $28,485.62 30.87% [DATE] S…" at bounding box center [970, 448] width 626 height 261
drag, startPoint x: 1091, startPoint y: 362, endPoint x: 1150, endPoint y: 360, distance: 58.8
click at [1150, 360] on div "Revenue $28,485.62 30.87%" at bounding box center [1175, 353] width 192 height 45
copy span "$28,485.62"
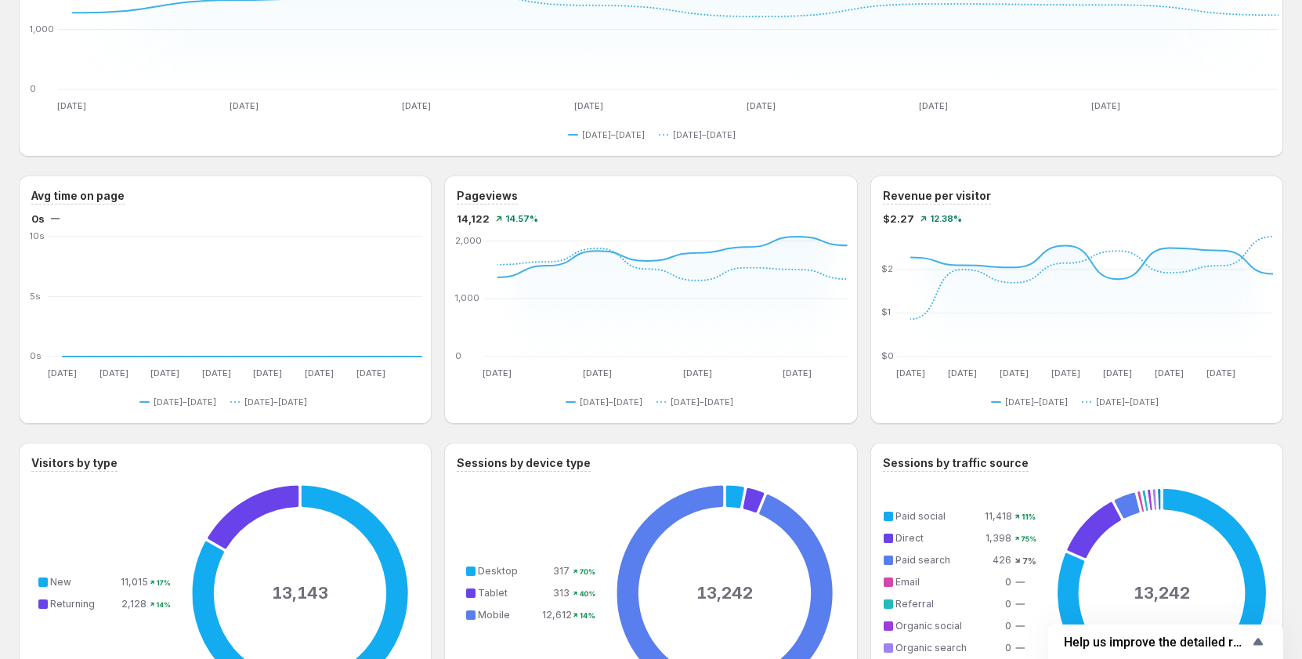
scroll to position [0, 0]
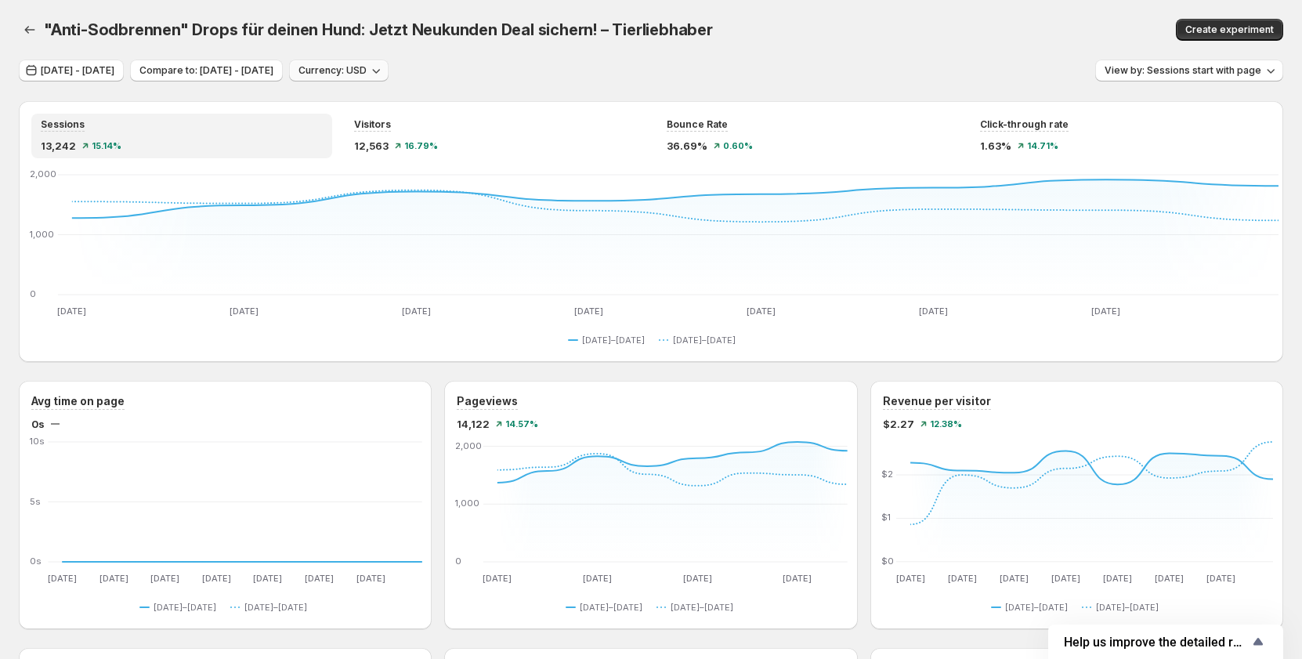
click at [367, 74] on span "Currency: USD" at bounding box center [333, 70] width 68 height 13
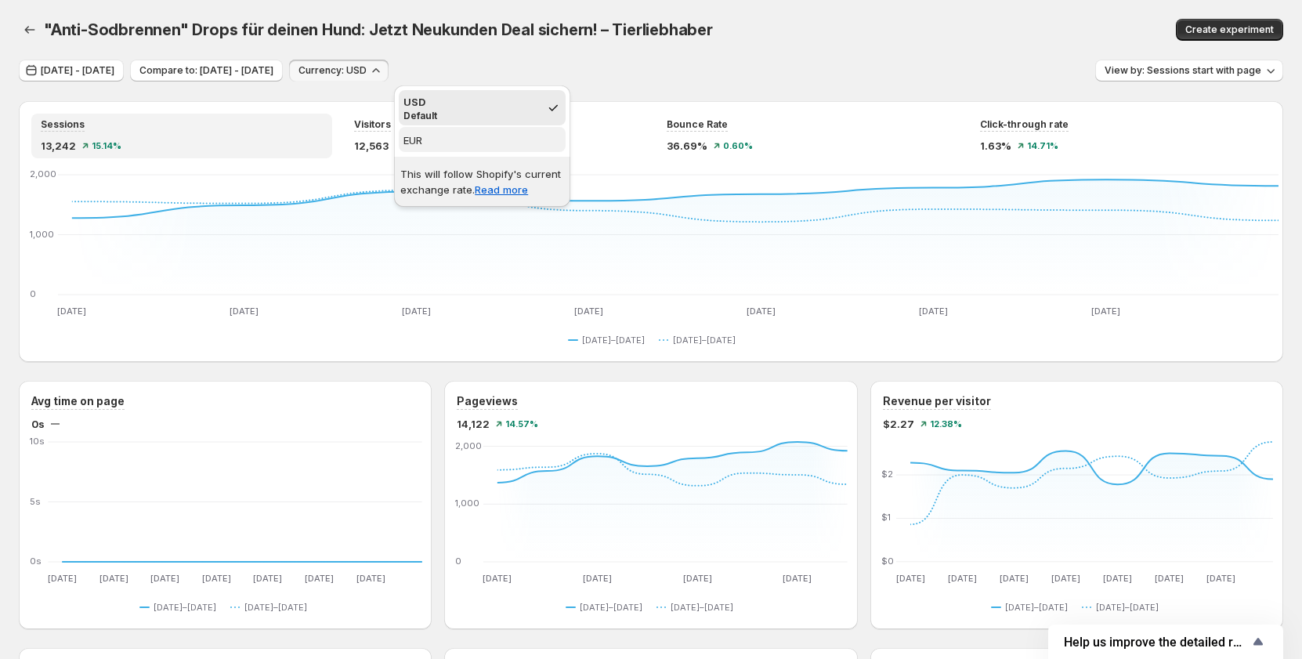
click at [429, 147] on span "EUR" at bounding box center [482, 140] width 157 height 16
